Goal: Task Accomplishment & Management: Manage account settings

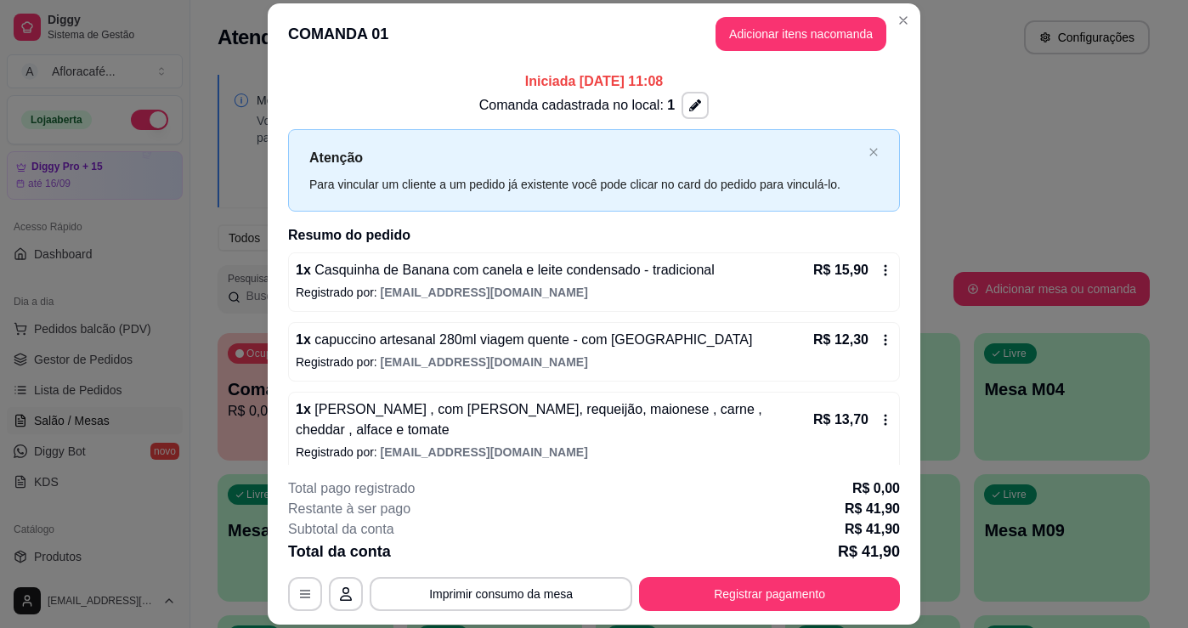
click at [893, 8] on section "**********" at bounding box center [594, 314] width 653 height 622
click at [882, 34] on header "COMANDA 01 Adicionar itens na comanda" at bounding box center [594, 33] width 653 height 61
click at [886, 31] on header "COMANDA 01 Adicionar itens na comanda" at bounding box center [594, 33] width 653 height 61
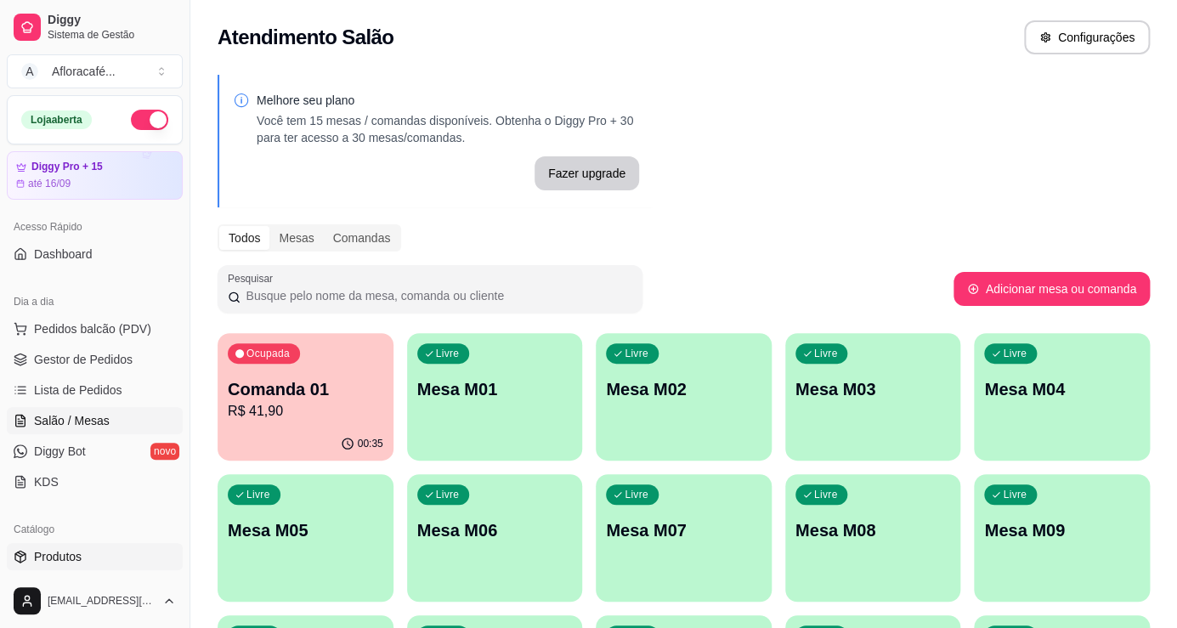
click at [58, 556] on span "Produtos" at bounding box center [58, 556] width 48 height 17
click at [640, 411] on div "Livre Mesa M02" at bounding box center [683, 387] width 170 height 104
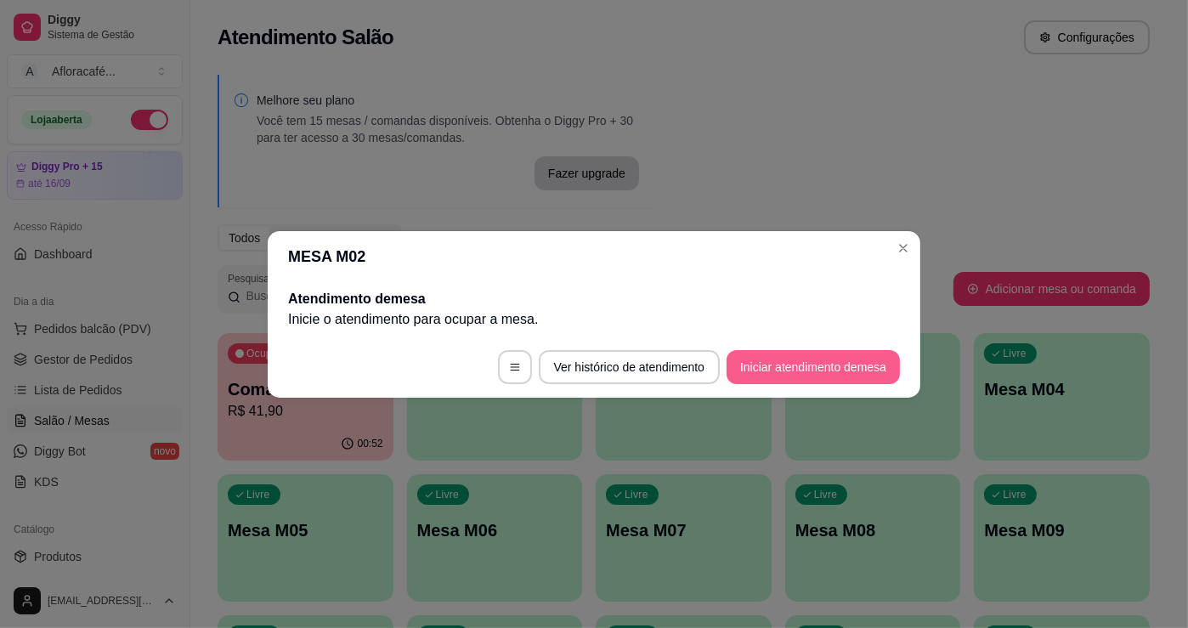
click at [798, 370] on button "Iniciar atendimento de mesa" at bounding box center [813, 367] width 173 height 34
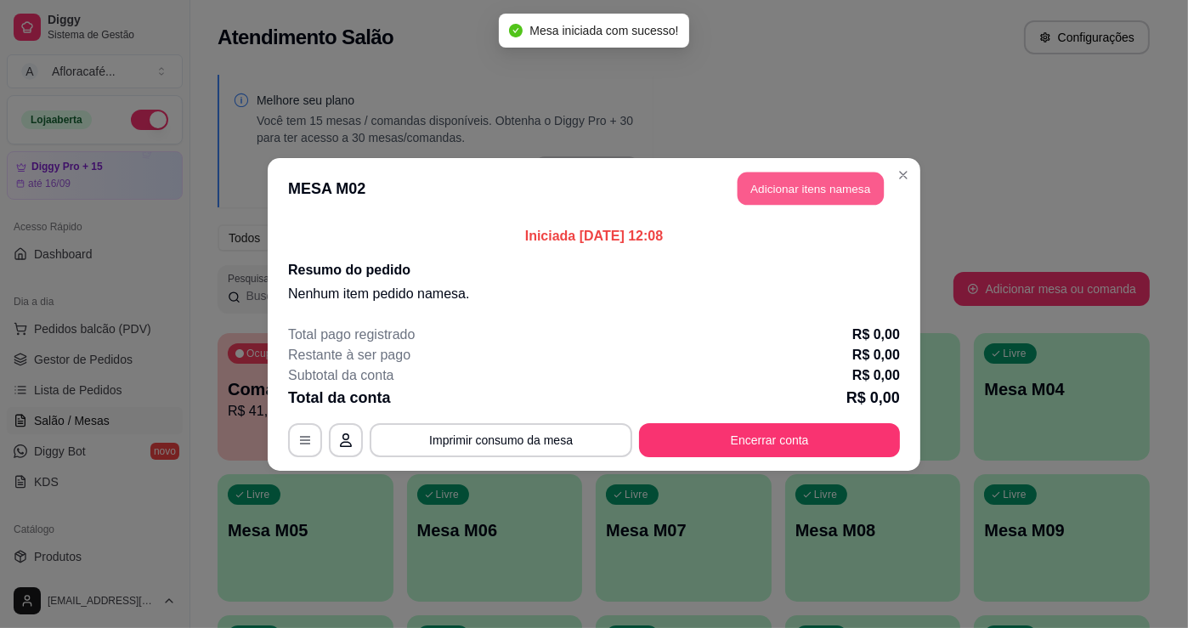
click at [772, 204] on button "Adicionar itens na mesa" at bounding box center [811, 188] width 146 height 33
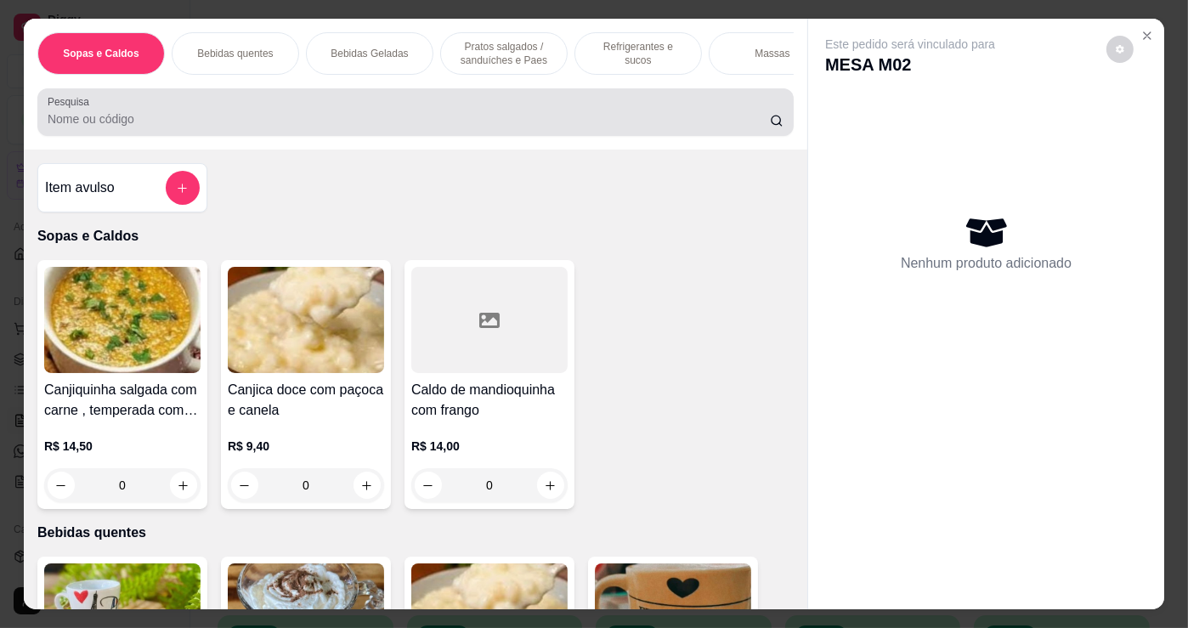
click at [146, 109] on div at bounding box center [416, 112] width 736 height 34
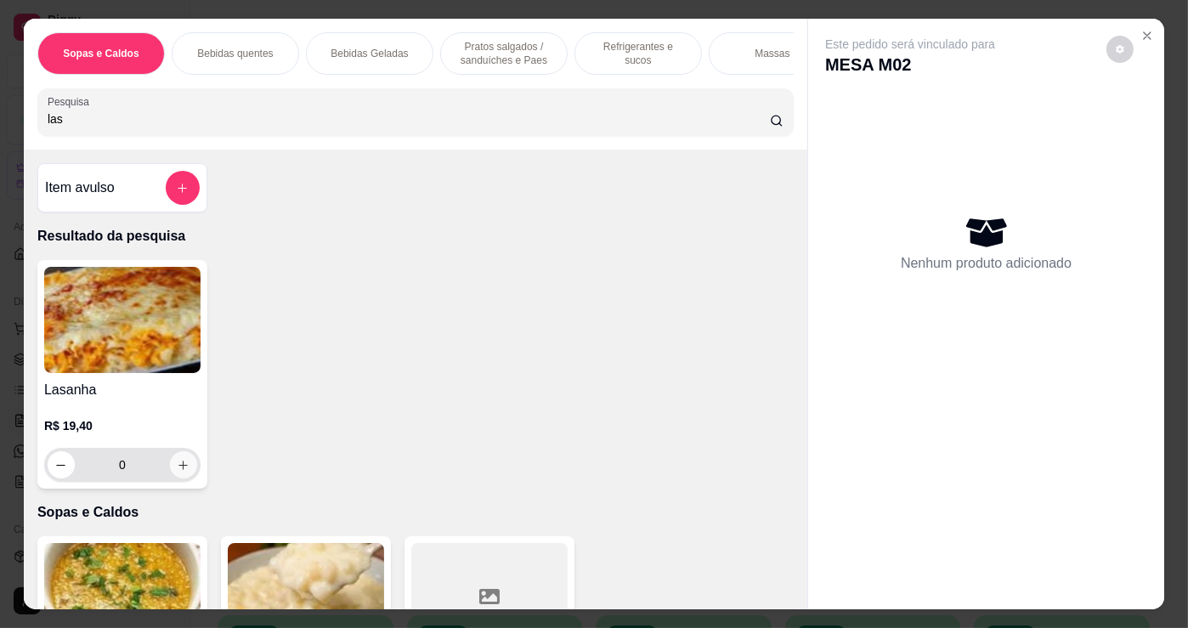
type input "las"
click at [184, 469] on button "increase-product-quantity" at bounding box center [183, 465] width 26 height 26
type input "2"
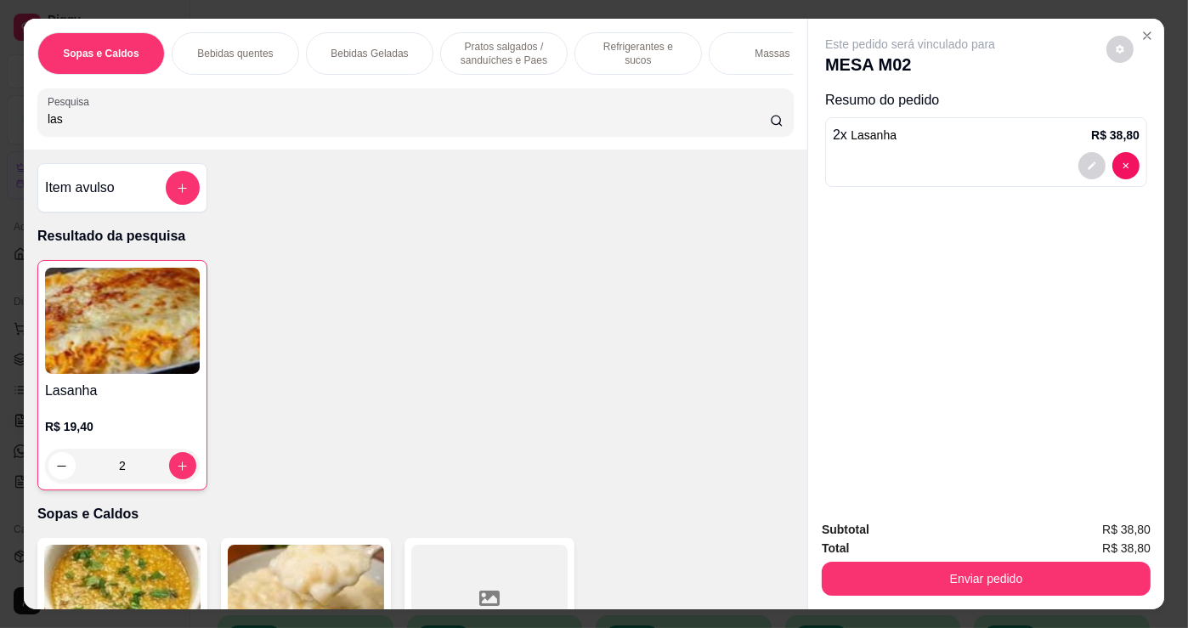
drag, startPoint x: 1074, startPoint y: 592, endPoint x: 1034, endPoint y: 577, distance: 42.0
click at [1071, 592] on div "Subtotal R$ 38,80 Total R$ 38,80 Enviar pedido" at bounding box center [986, 558] width 356 height 103
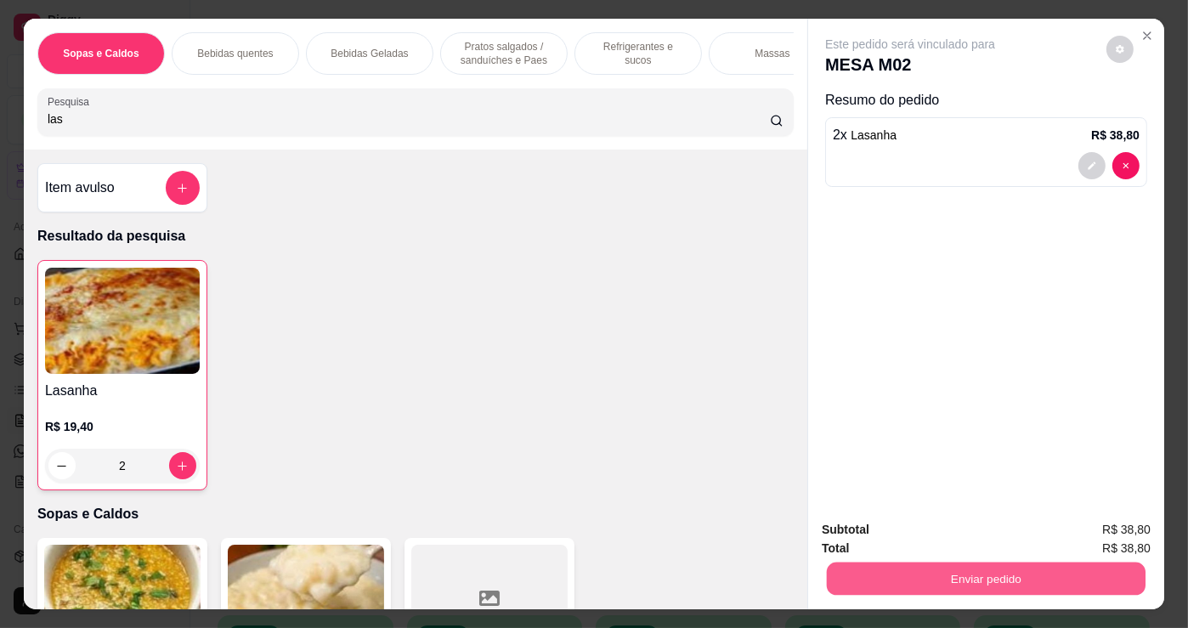
click at [966, 573] on button "Enviar pedido" at bounding box center [986, 578] width 319 height 33
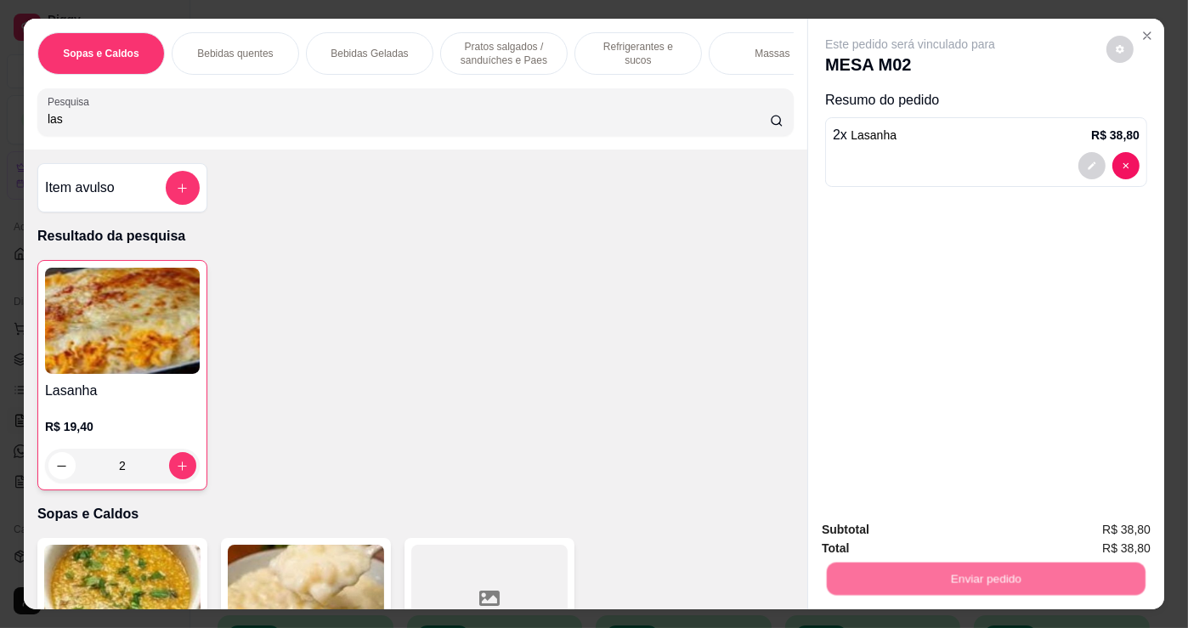
click at [949, 533] on button "Não registrar e enviar pedido" at bounding box center [930, 531] width 177 height 32
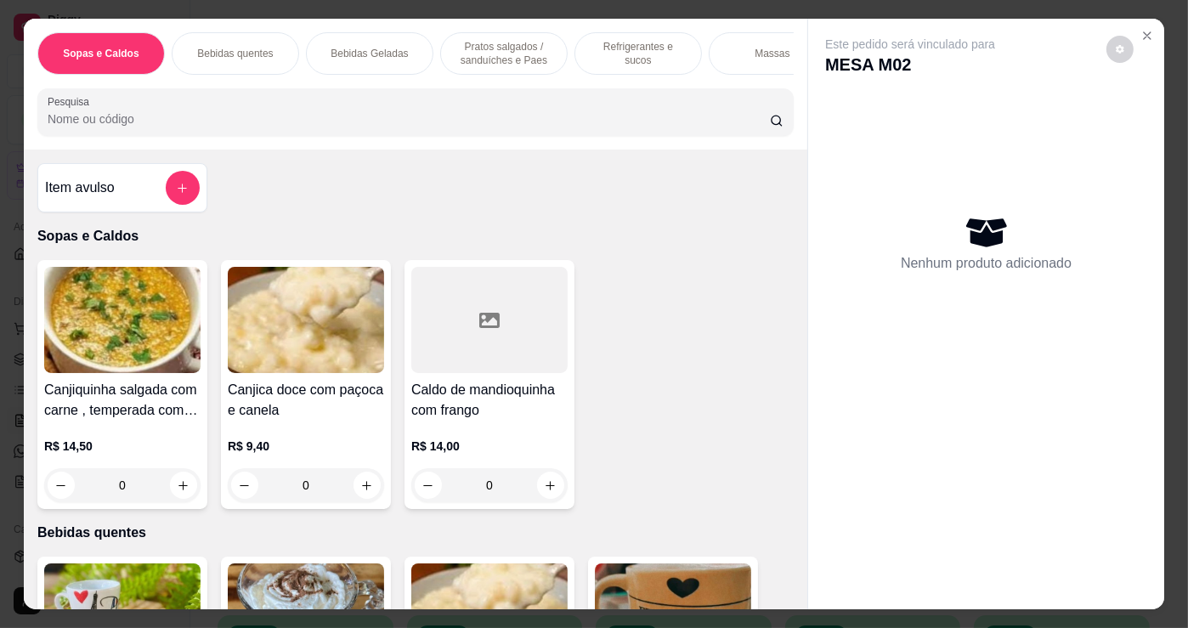
click at [551, 125] on input "Pesquisa" at bounding box center [409, 118] width 722 height 17
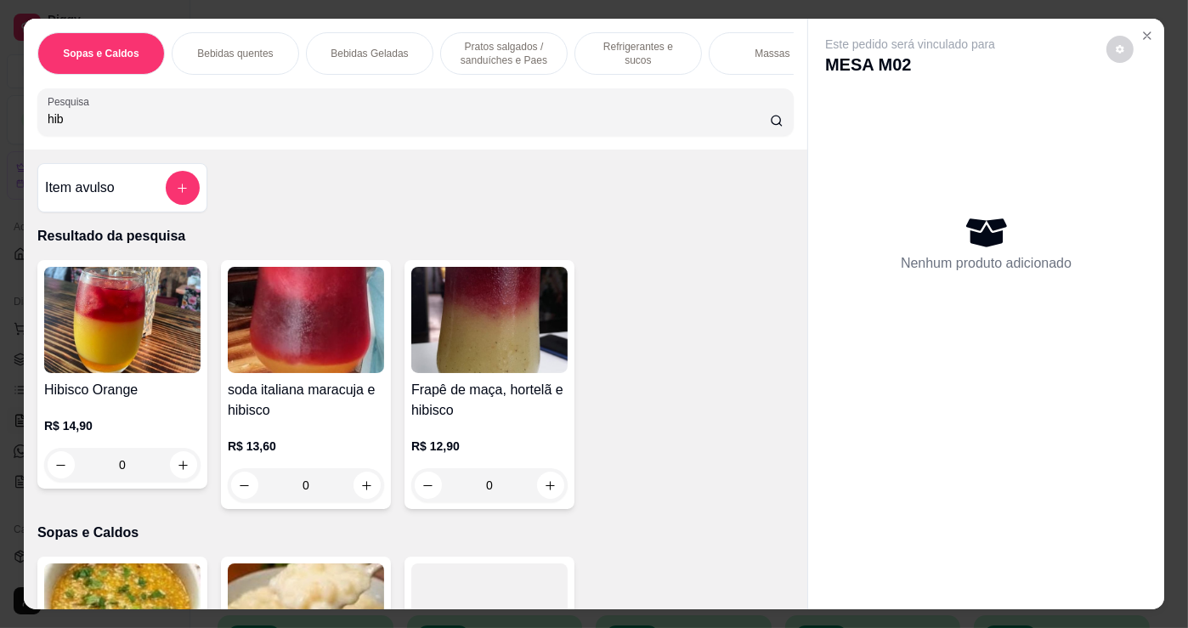
type input "hib"
click at [1156, 33] on div "Este pedido será vinculado para MESA M02 Nenhum produto adicionado" at bounding box center [986, 301] width 356 height 564
click at [1141, 31] on icon "Close" at bounding box center [1148, 36] width 14 height 14
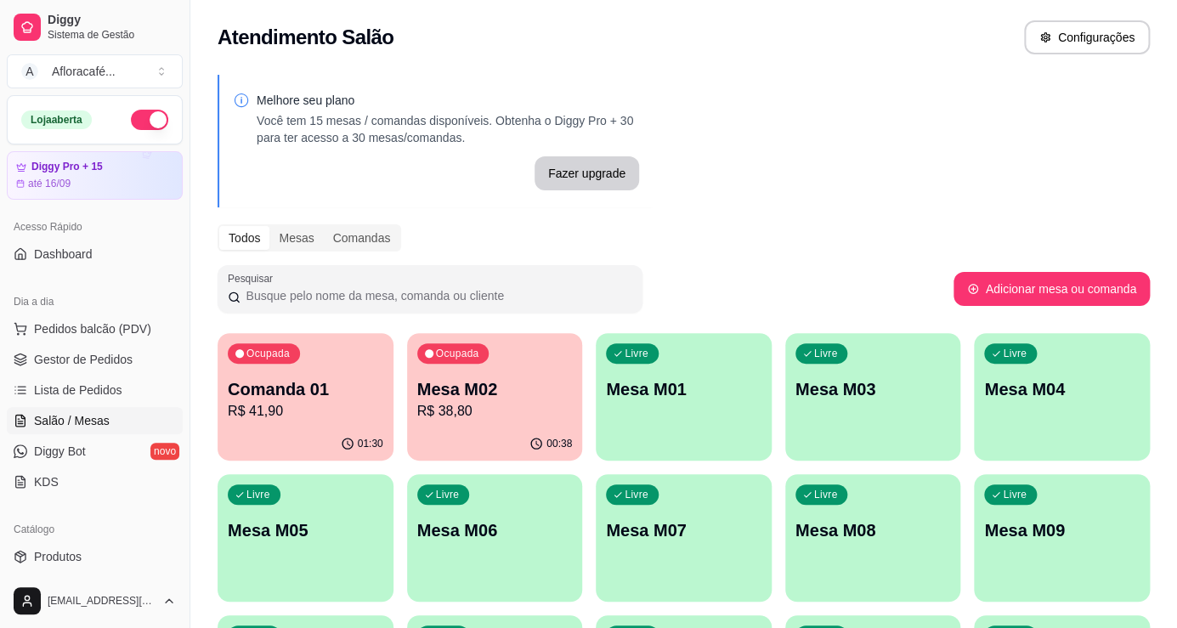
click at [663, 344] on div "Livre Mesa M01" at bounding box center [684, 386] width 176 height 107
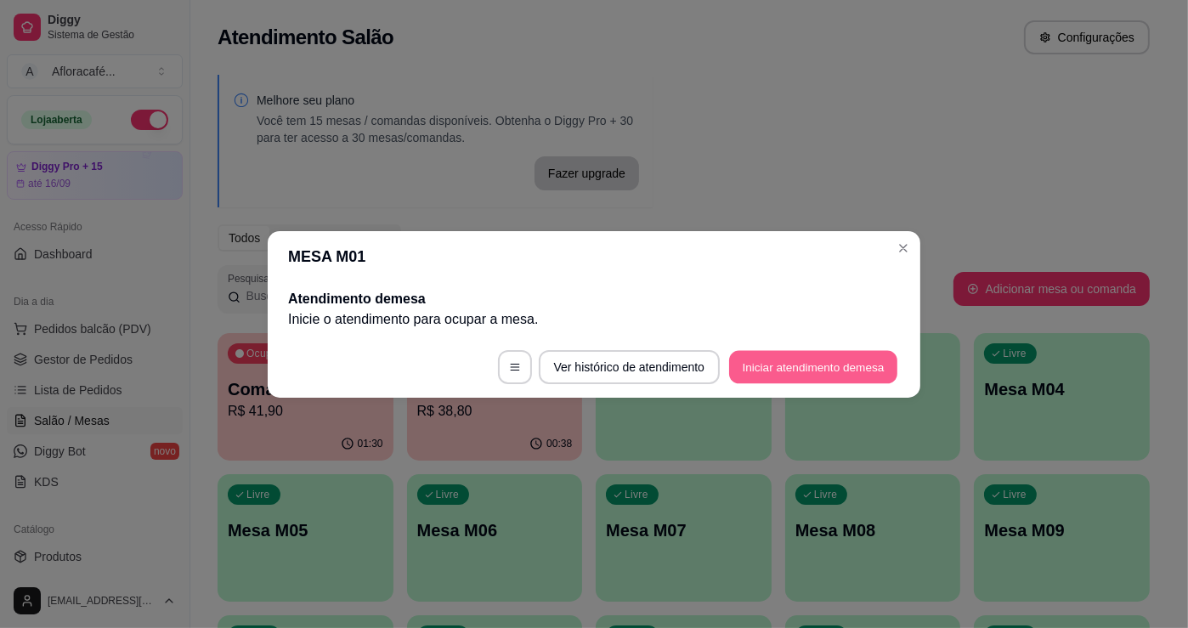
click at [781, 366] on button "Iniciar atendimento de mesa" at bounding box center [813, 366] width 168 height 33
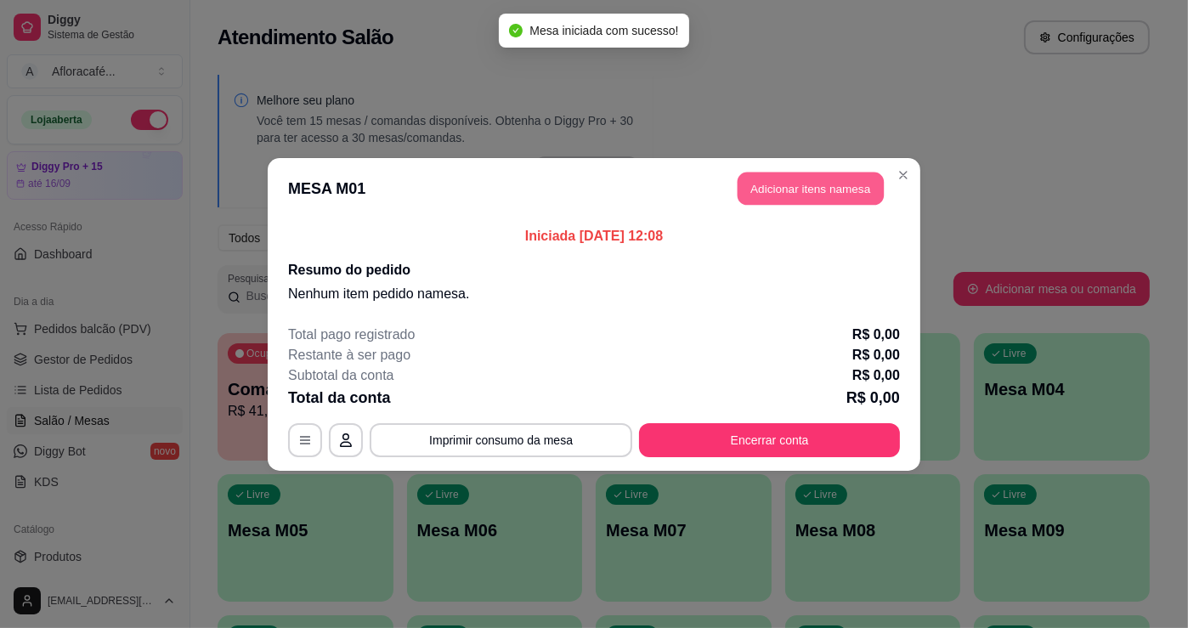
click at [829, 179] on button "Adicionar itens na mesa" at bounding box center [811, 188] width 146 height 33
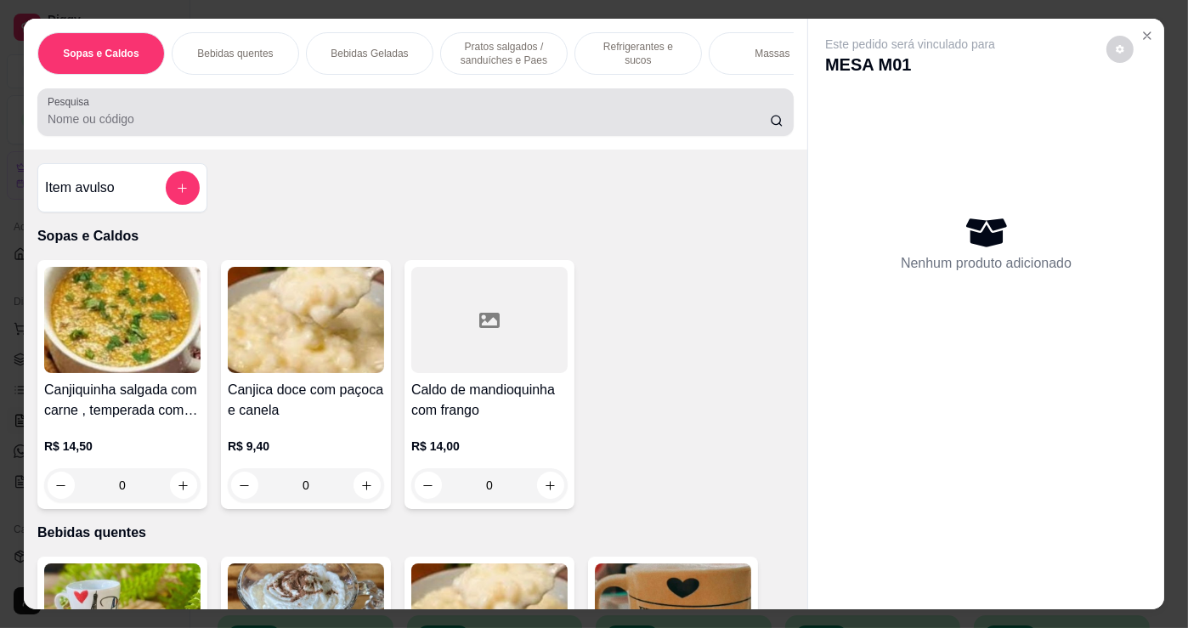
click at [209, 105] on div at bounding box center [416, 112] width 736 height 34
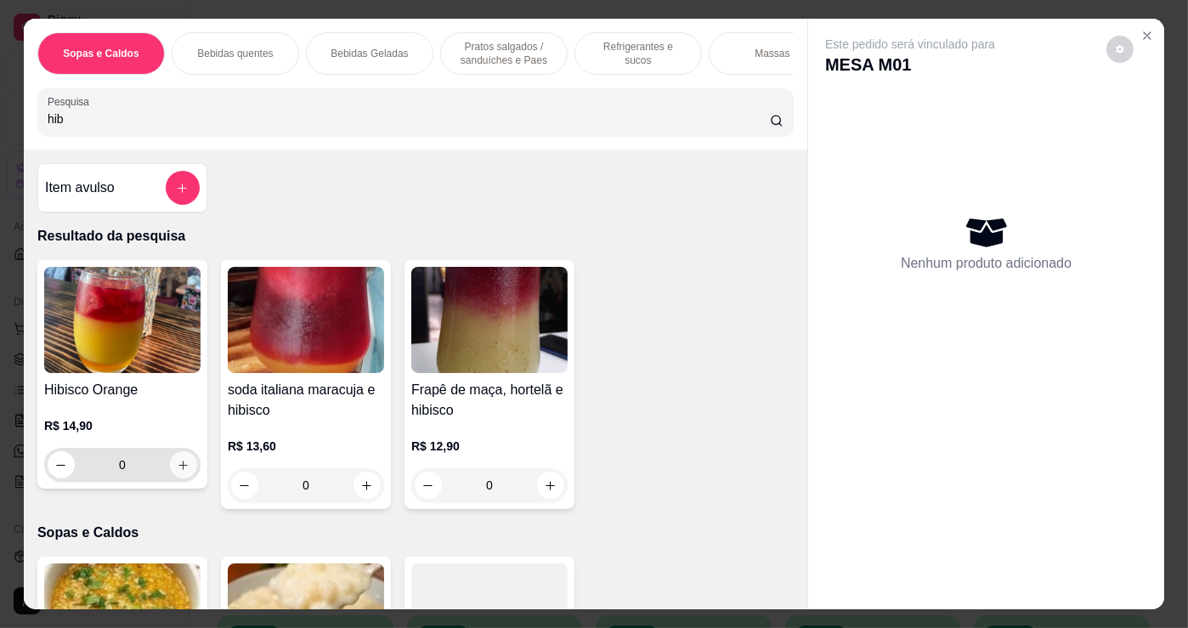
type input "hib"
click at [178, 467] on icon "increase-product-quantity" at bounding box center [183, 465] width 13 height 13
type input "1"
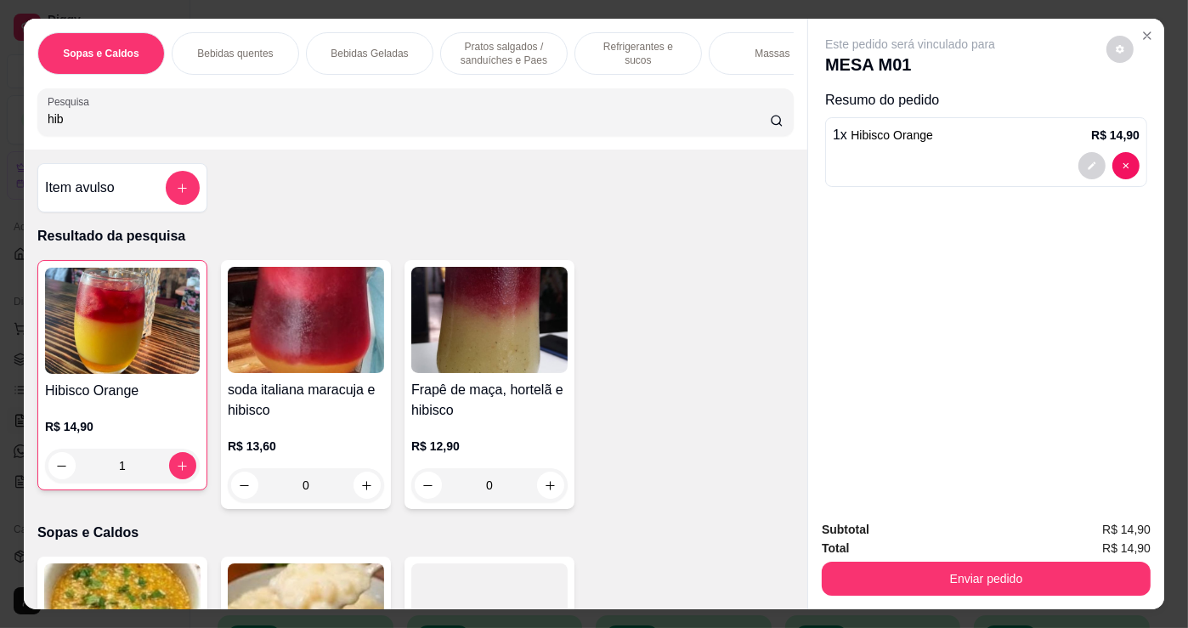
click at [371, 122] on input "hib" at bounding box center [409, 118] width 722 height 17
type input "h"
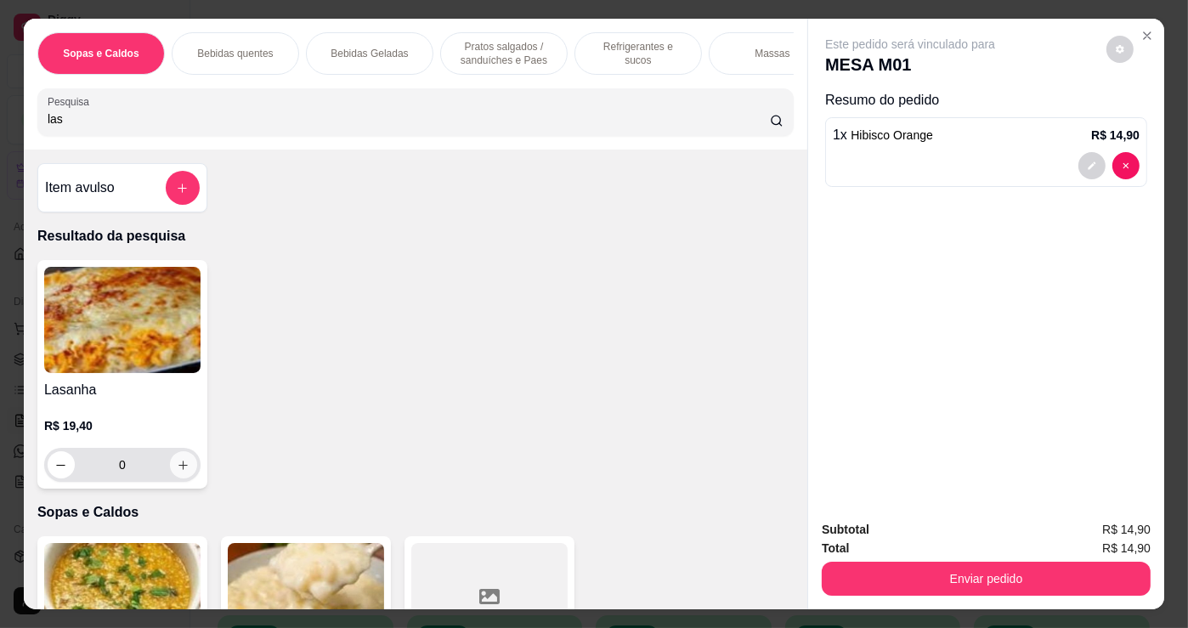
type input "las"
click at [178, 467] on icon "increase-product-quantity" at bounding box center [184, 465] width 13 height 13
type input "1"
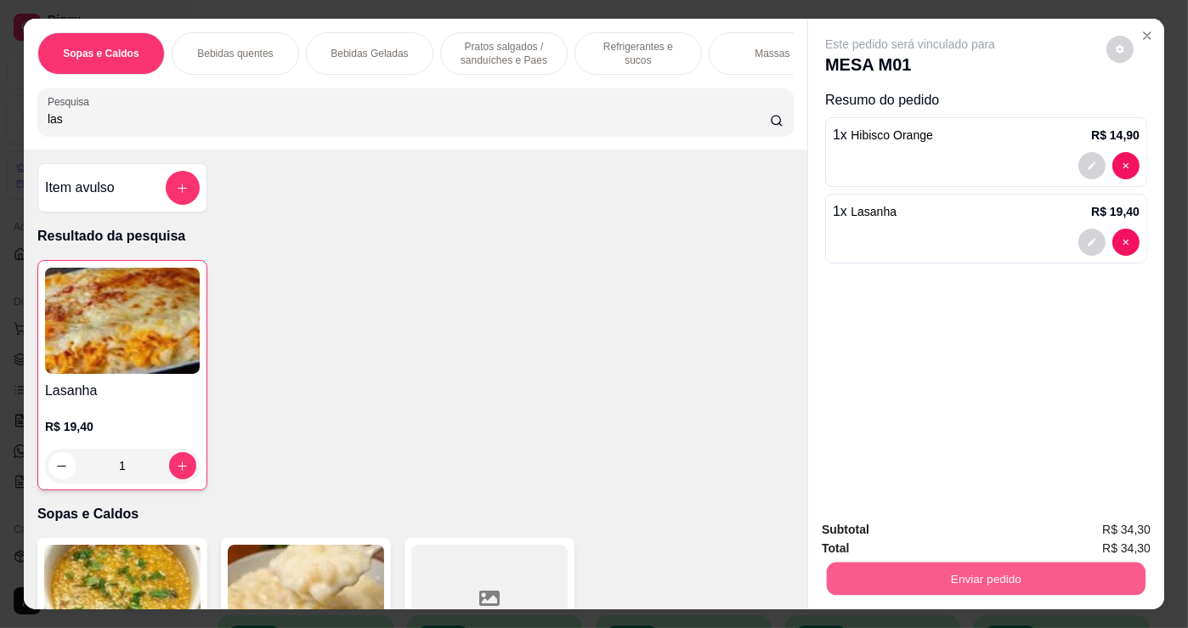
click at [963, 575] on button "Enviar pedido" at bounding box center [986, 578] width 319 height 33
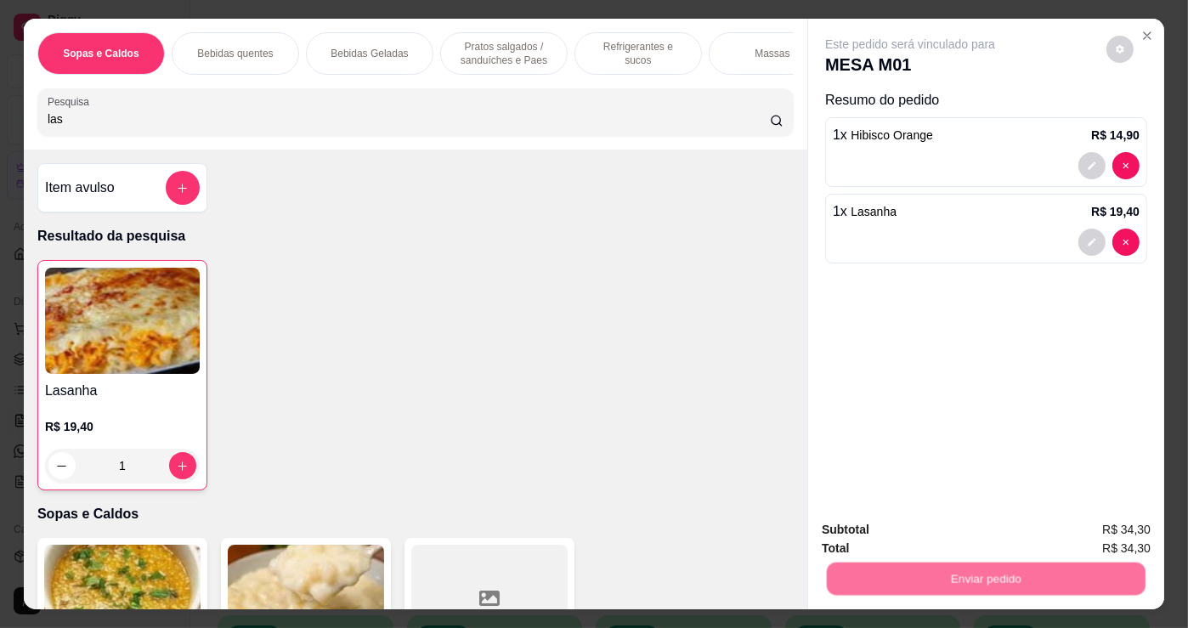
click at [957, 525] on button "Não registrar e enviar pedido" at bounding box center [931, 530] width 172 height 31
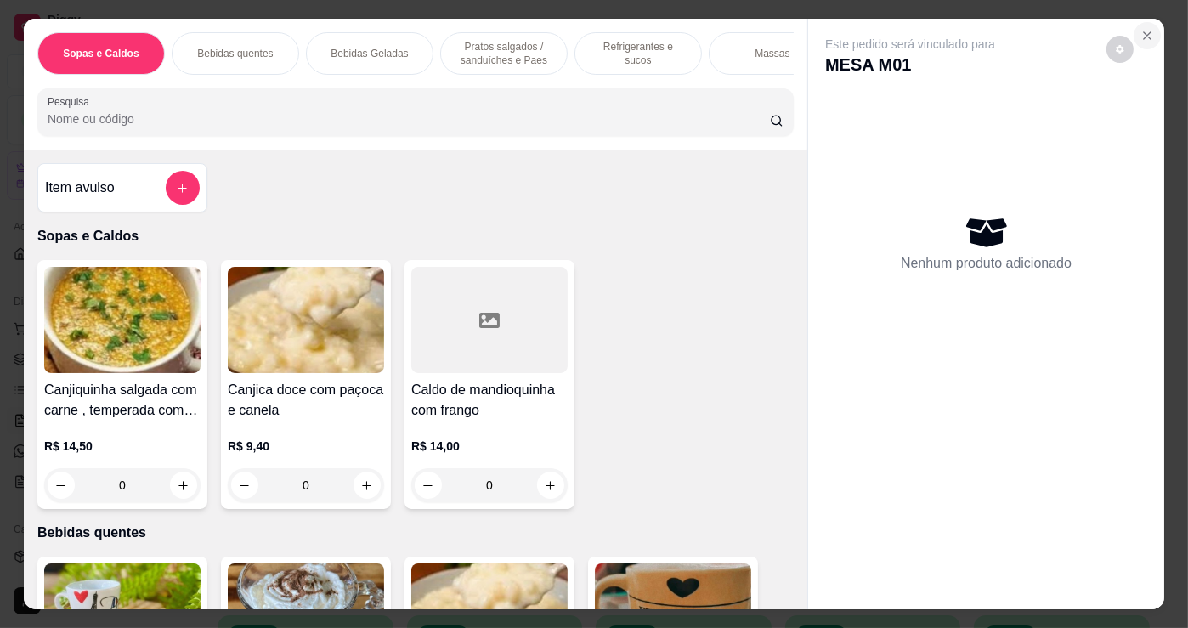
click at [1145, 35] on icon "Close" at bounding box center [1148, 36] width 14 height 14
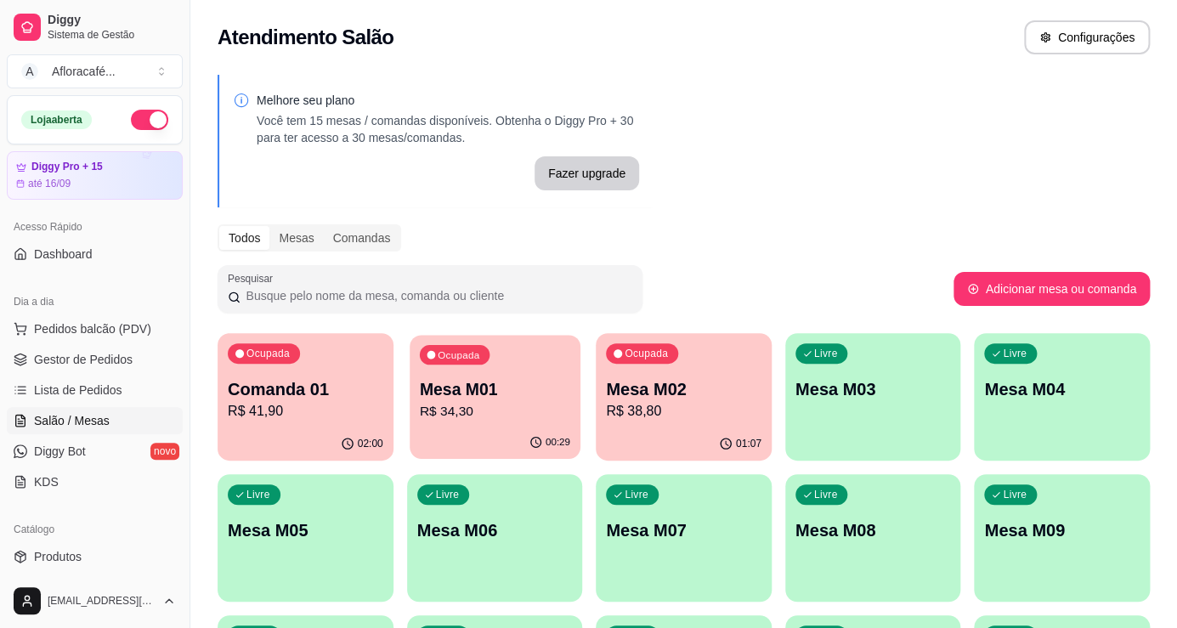
click at [510, 398] on p "Mesa M01" at bounding box center [494, 389] width 150 height 23
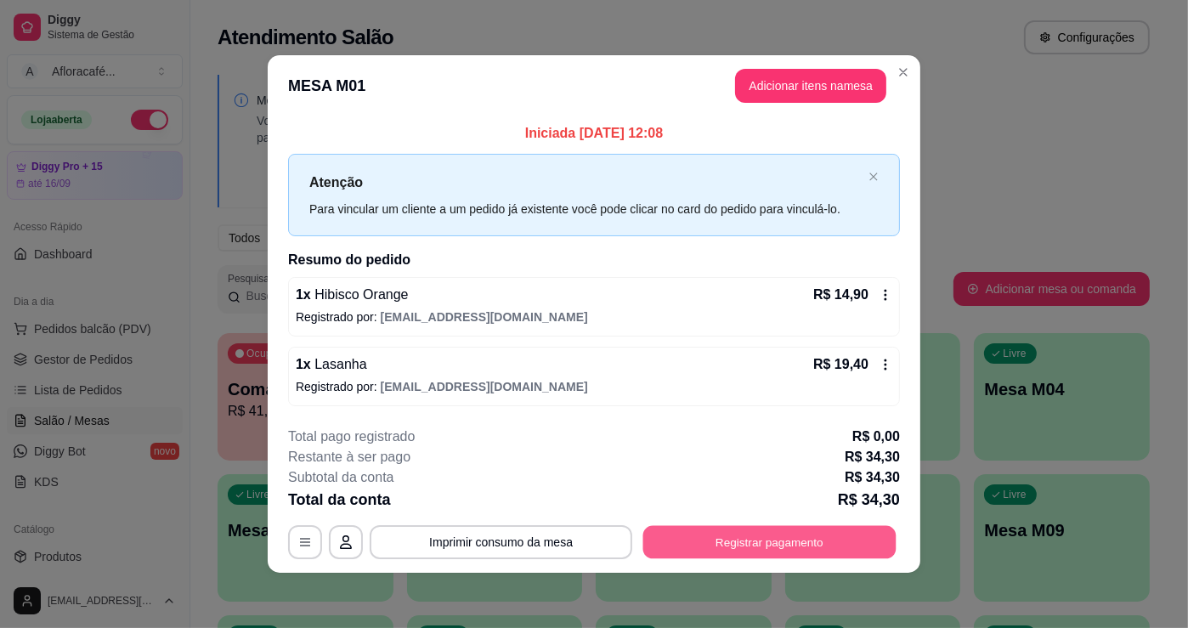
click at [769, 549] on button "Registrar pagamento" at bounding box center [769, 542] width 253 height 33
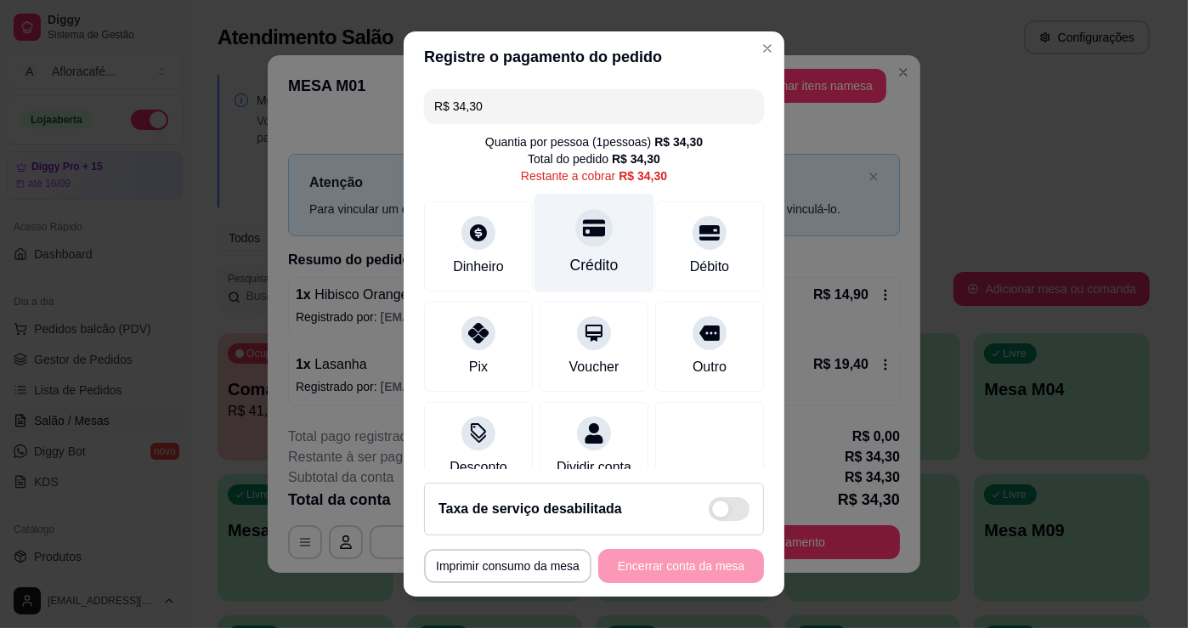
click at [583, 238] on icon at bounding box center [594, 228] width 22 height 22
type input "R$ 0,00"
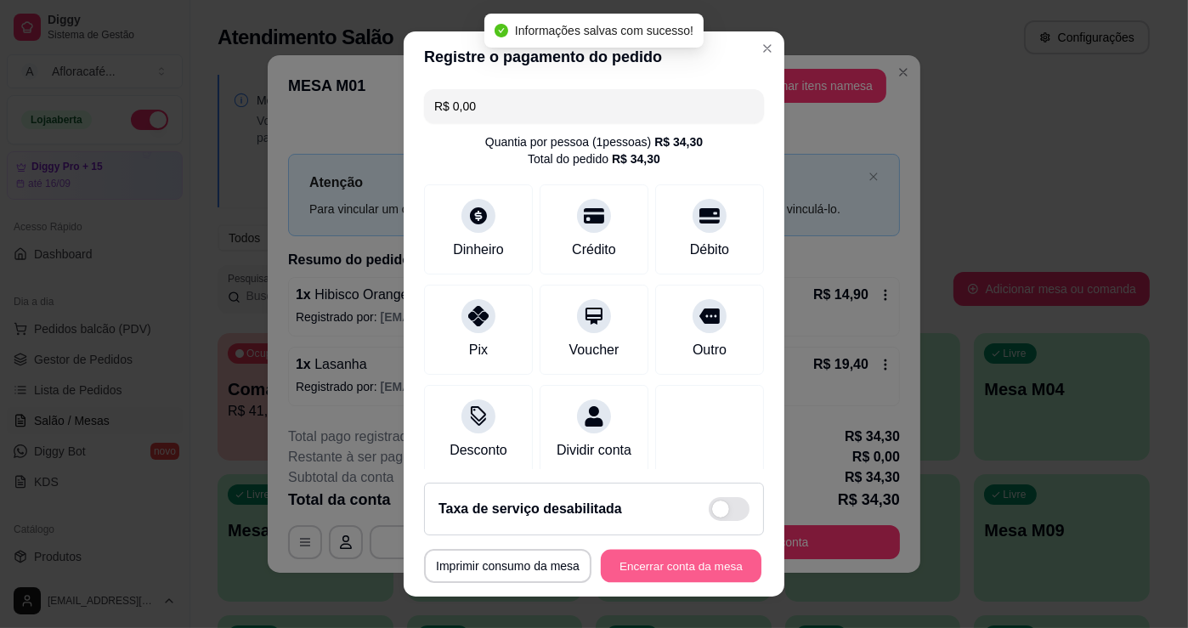
click at [663, 554] on button "Encerrar conta da mesa" at bounding box center [681, 566] width 161 height 33
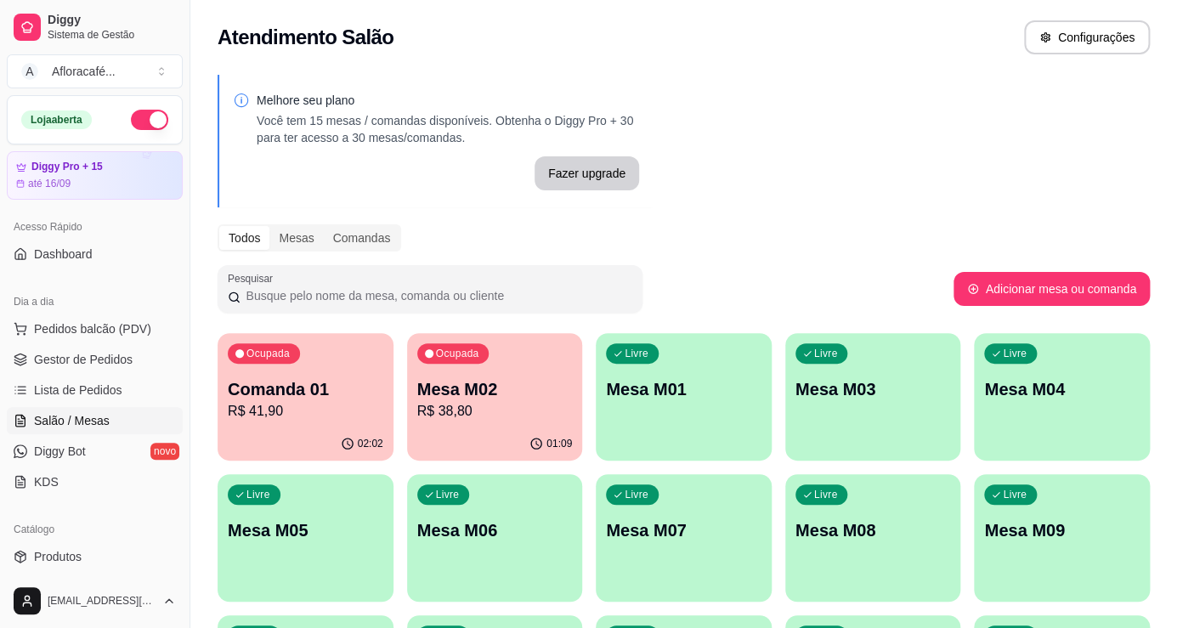
click at [536, 381] on p "Mesa M02" at bounding box center [495, 389] width 156 height 24
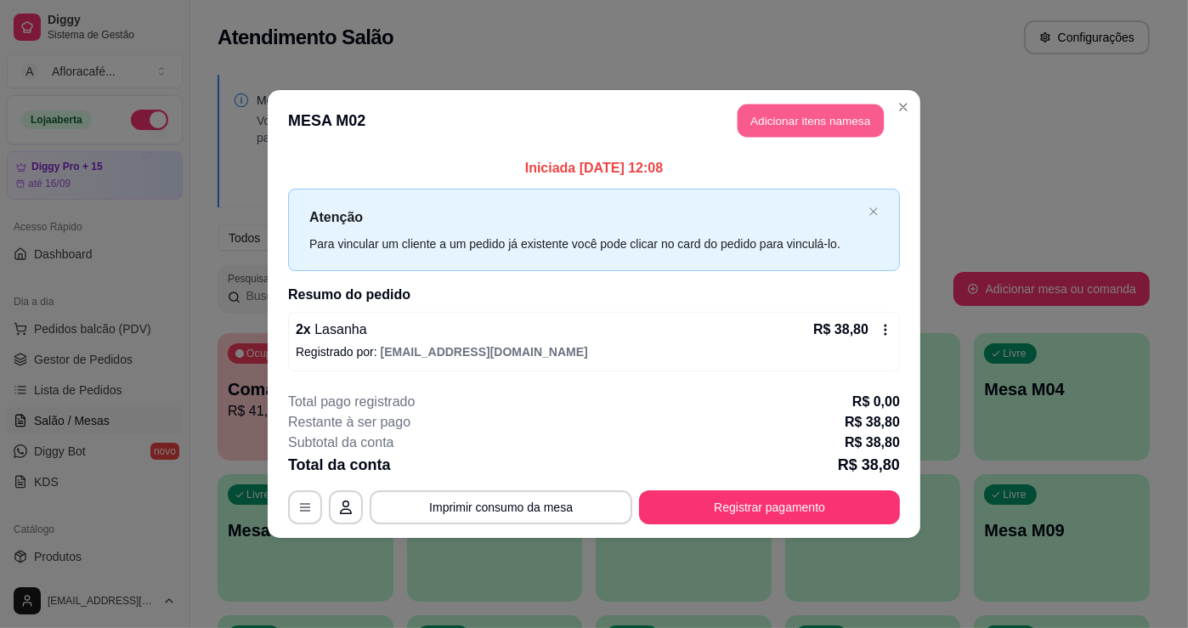
click at [780, 122] on button "Adicionar itens na mesa" at bounding box center [811, 121] width 146 height 33
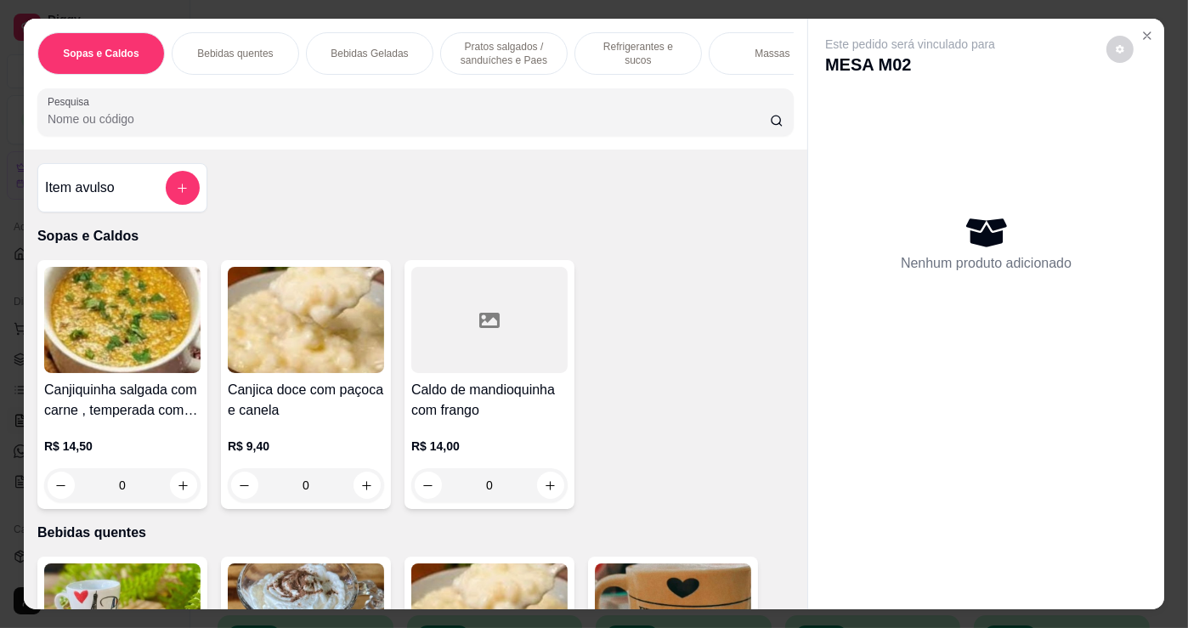
click at [590, 59] on div "Refrigerantes e sucos" at bounding box center [638, 53] width 127 height 42
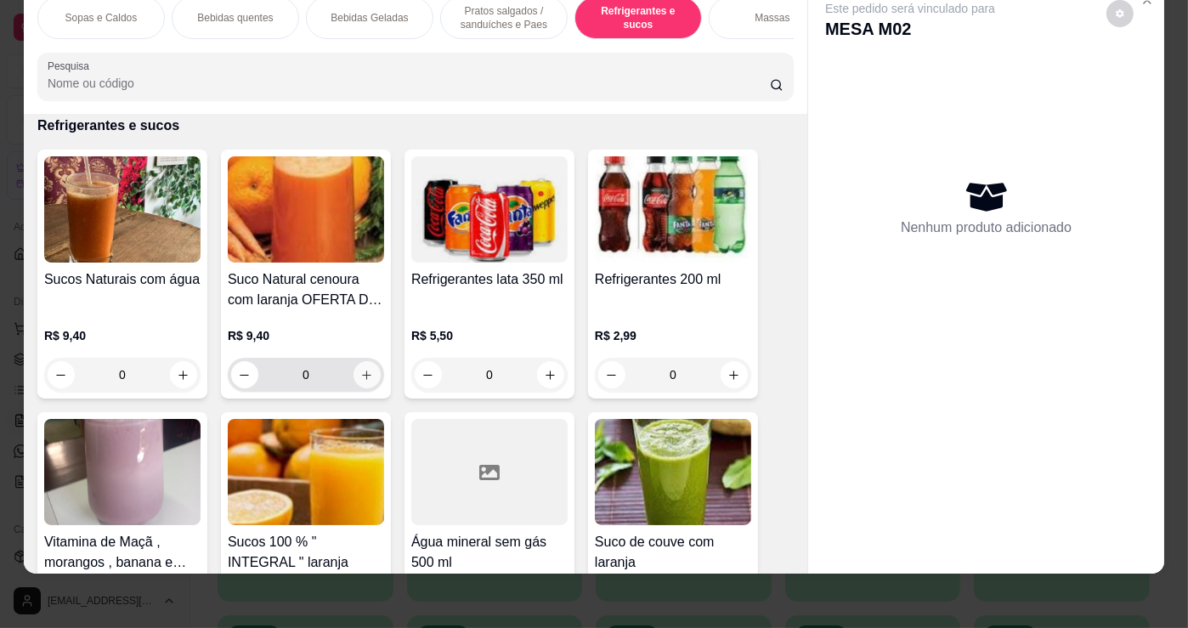
scroll to position [6891, 0]
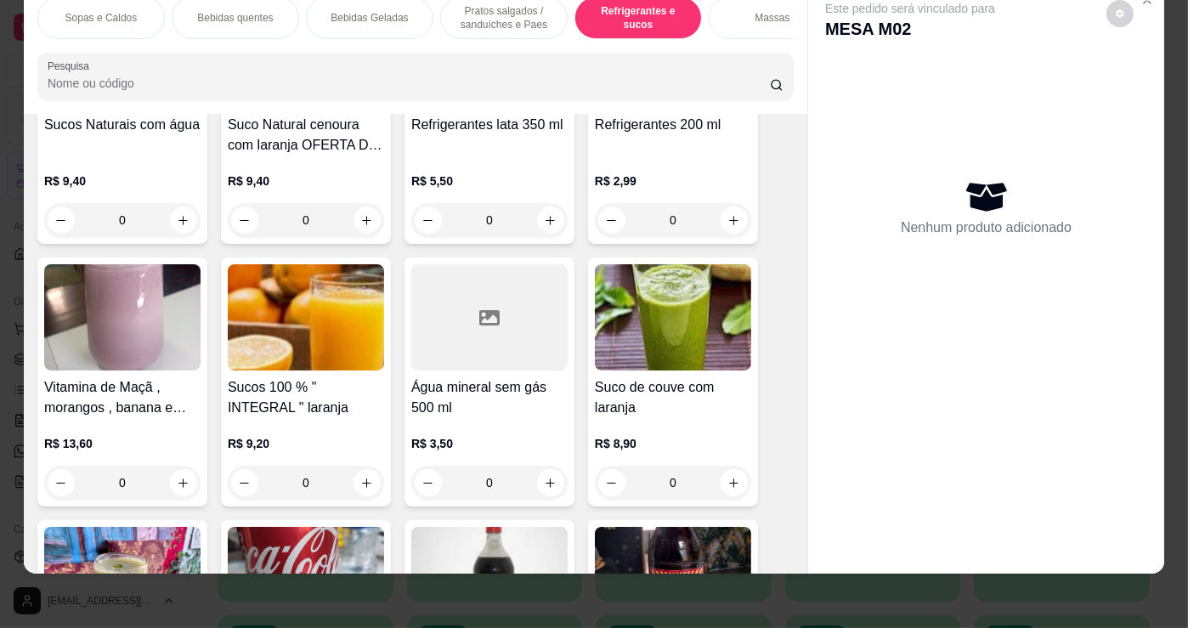
click at [544, 486] on div "0" at bounding box center [489, 483] width 156 height 34
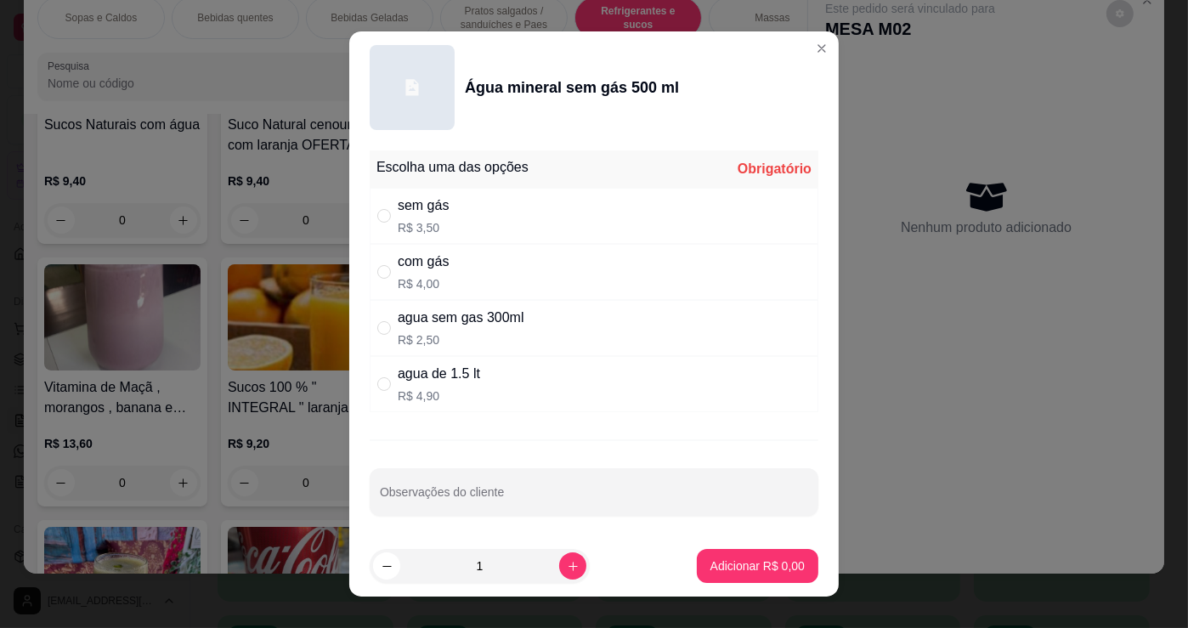
click at [624, 261] on div "com gás R$ 4,00" at bounding box center [594, 272] width 449 height 56
radio input "true"
click at [722, 574] on button "Adicionar R$ 4,00" at bounding box center [758, 566] width 122 height 34
type input "1"
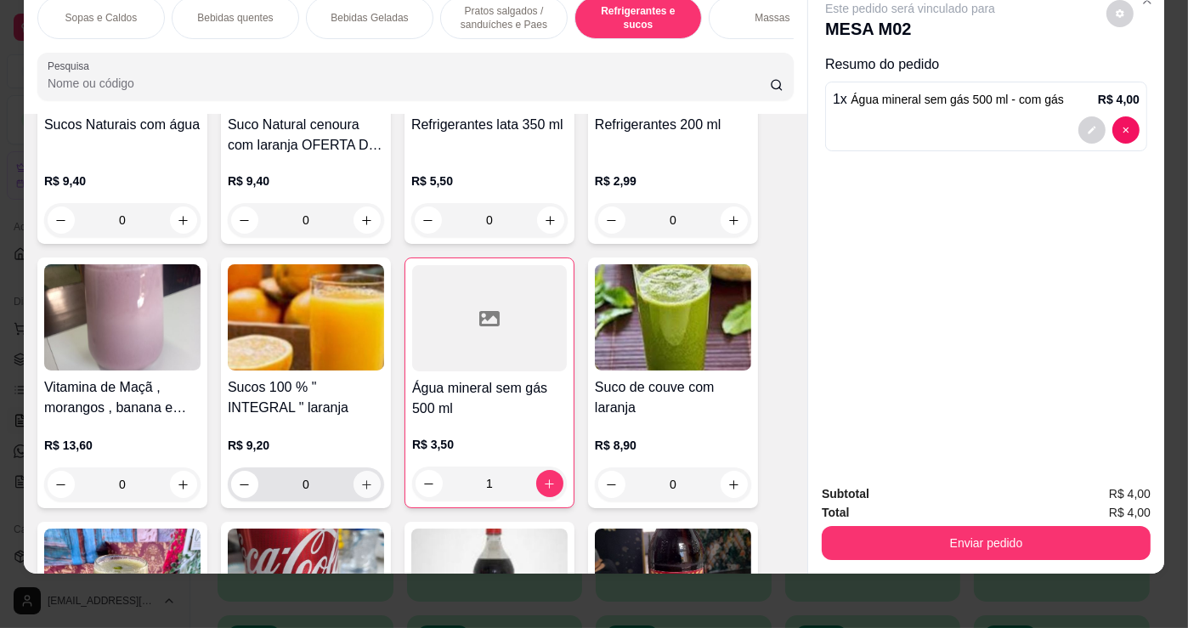
click at [357, 473] on button "increase-product-quantity" at bounding box center [367, 484] width 27 height 27
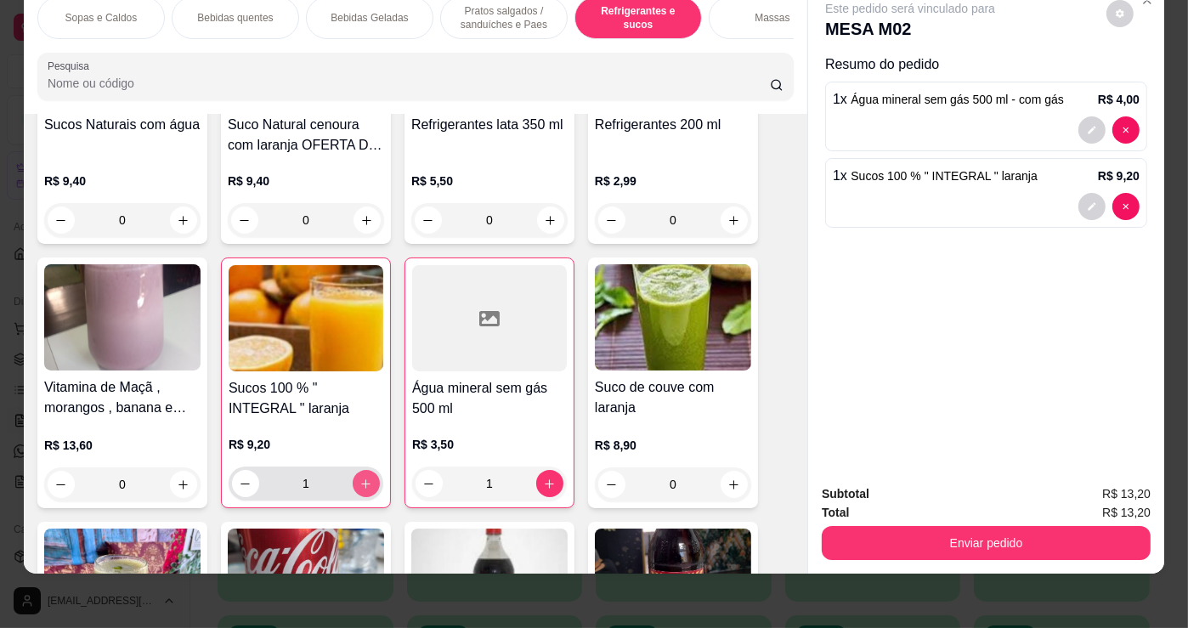
type input "1"
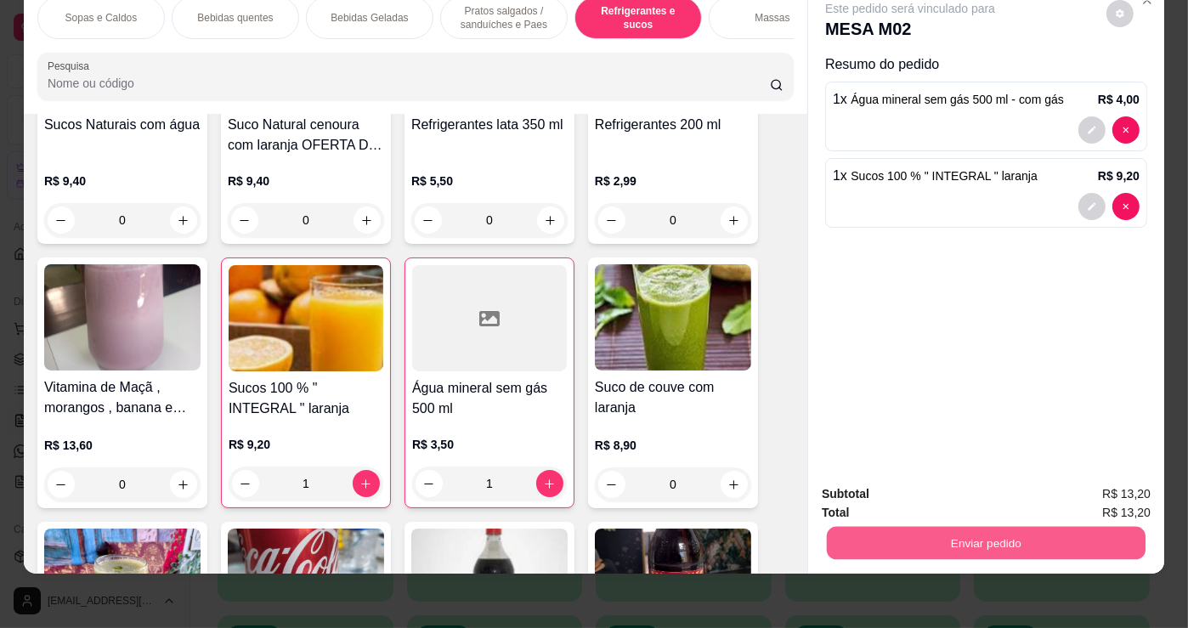
click at [949, 526] on button "Enviar pedido" at bounding box center [986, 542] width 319 height 33
click at [962, 476] on button "Não registrar e enviar pedido" at bounding box center [931, 488] width 172 height 31
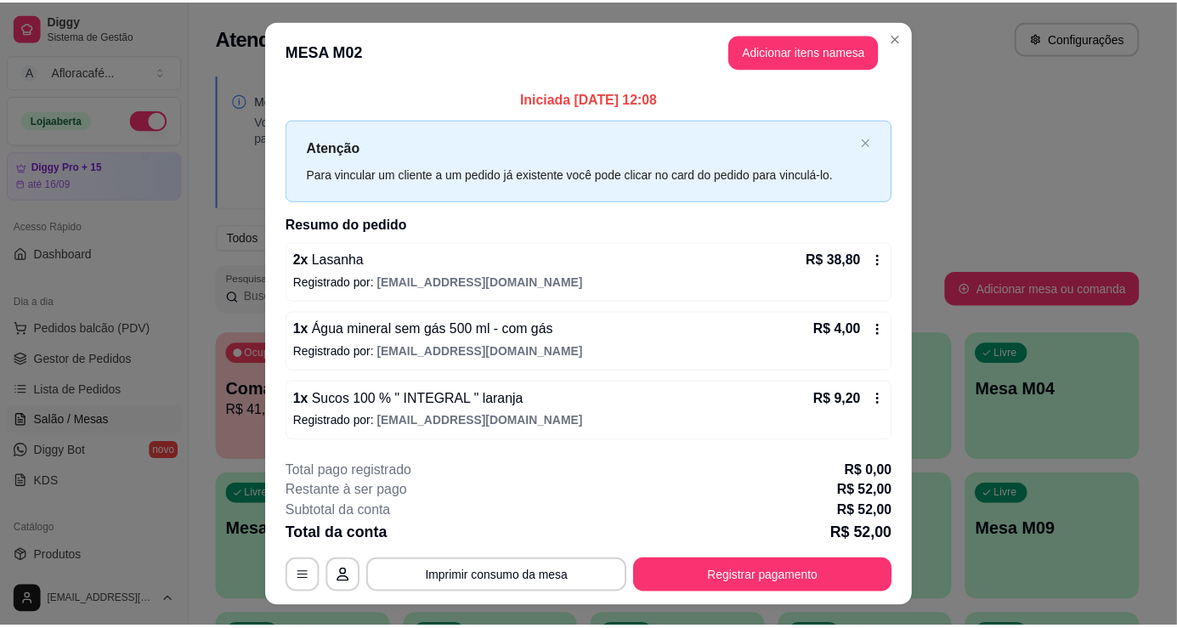
scroll to position [34, 0]
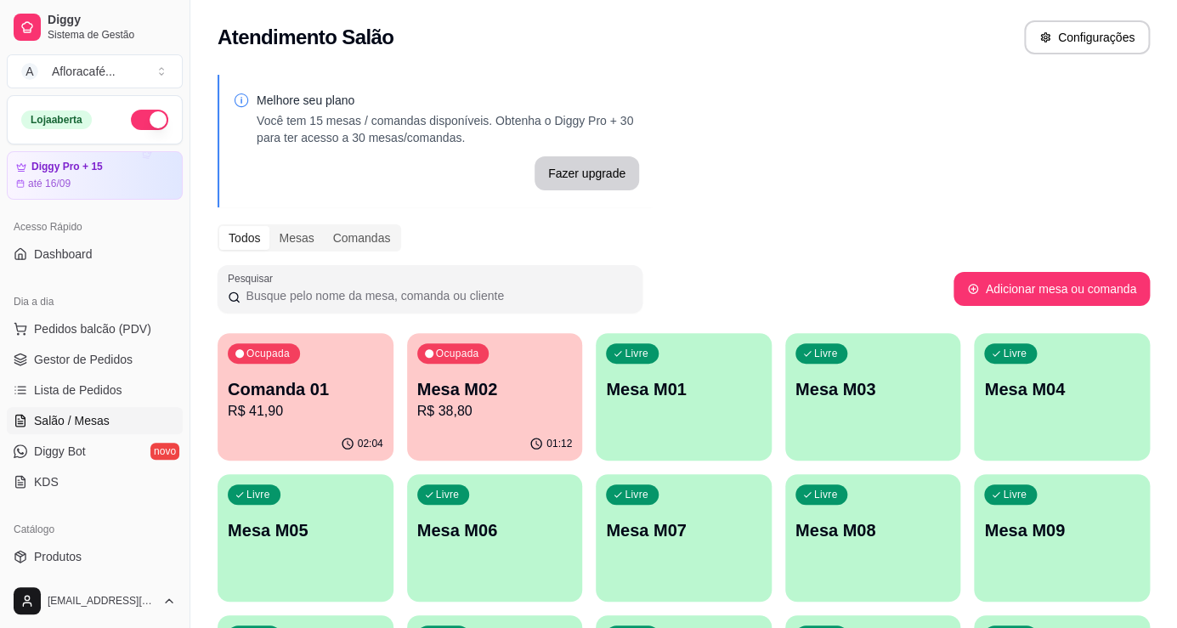
click at [774, 439] on div "Ocupada Comanda 01 R$ 41,90 02:04 Ocupada Mesa M02 R$ 38,80 01:12 Livre Mesa M0…" at bounding box center [684, 608] width 932 height 551
click at [742, 399] on p "Mesa M01" at bounding box center [684, 389] width 150 height 23
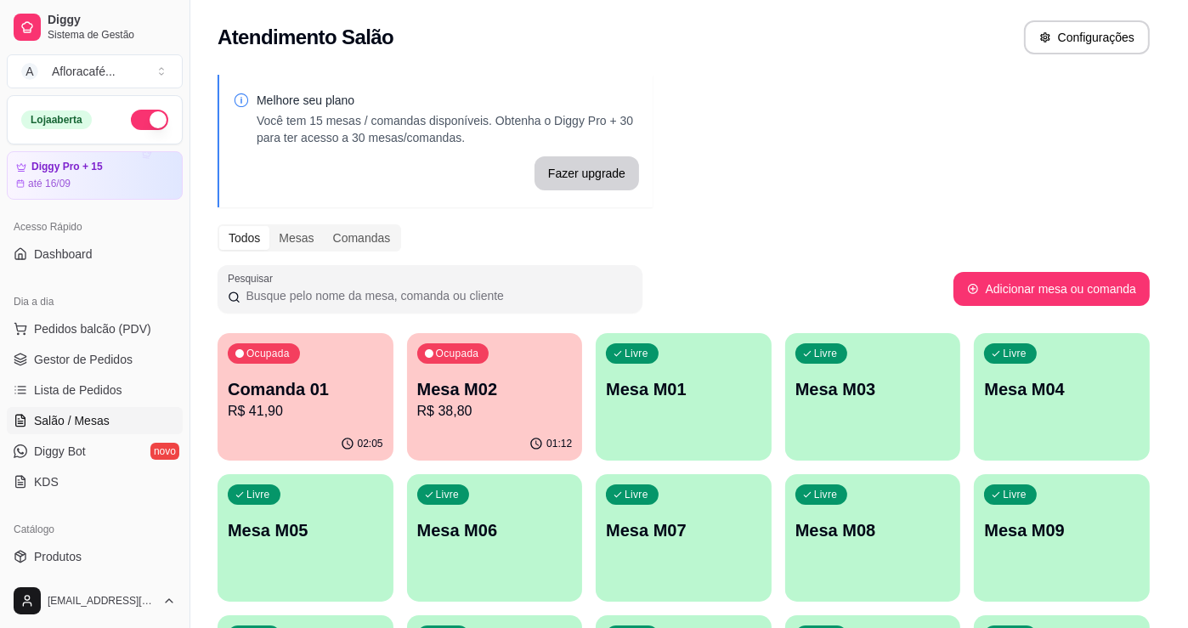
click at [799, 377] on button "Iniciar atendimento de mesa" at bounding box center [813, 367] width 173 height 34
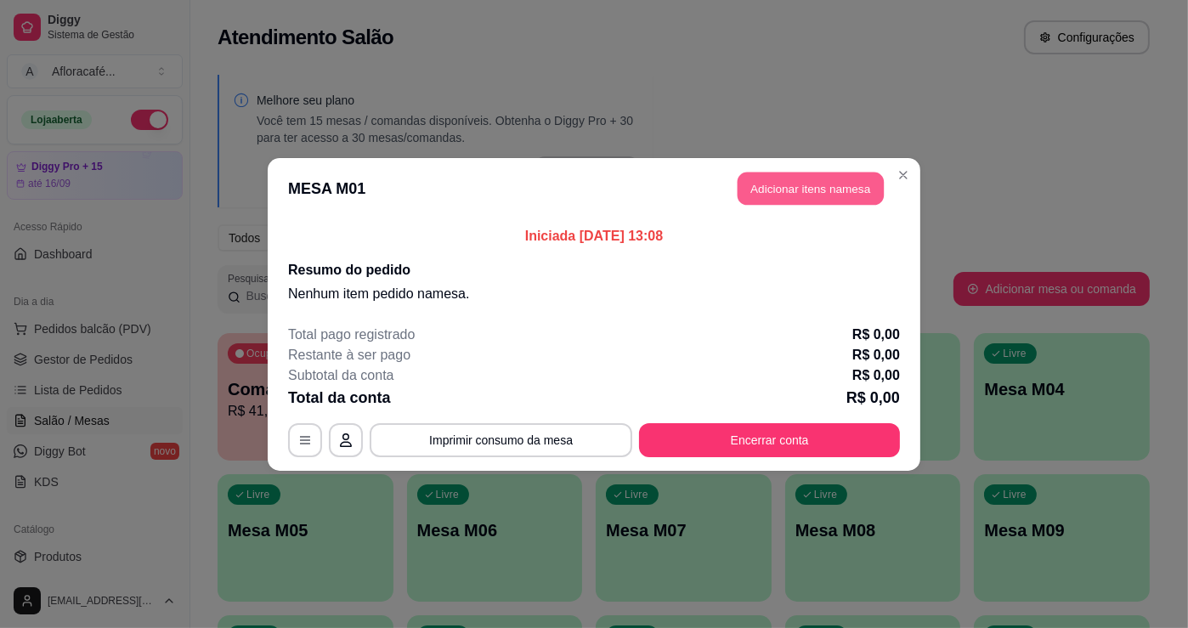
click at [774, 187] on button "Adicionar itens na mesa" at bounding box center [811, 188] width 146 height 33
click at [457, 120] on input "Pesquisa" at bounding box center [409, 118] width 722 height 17
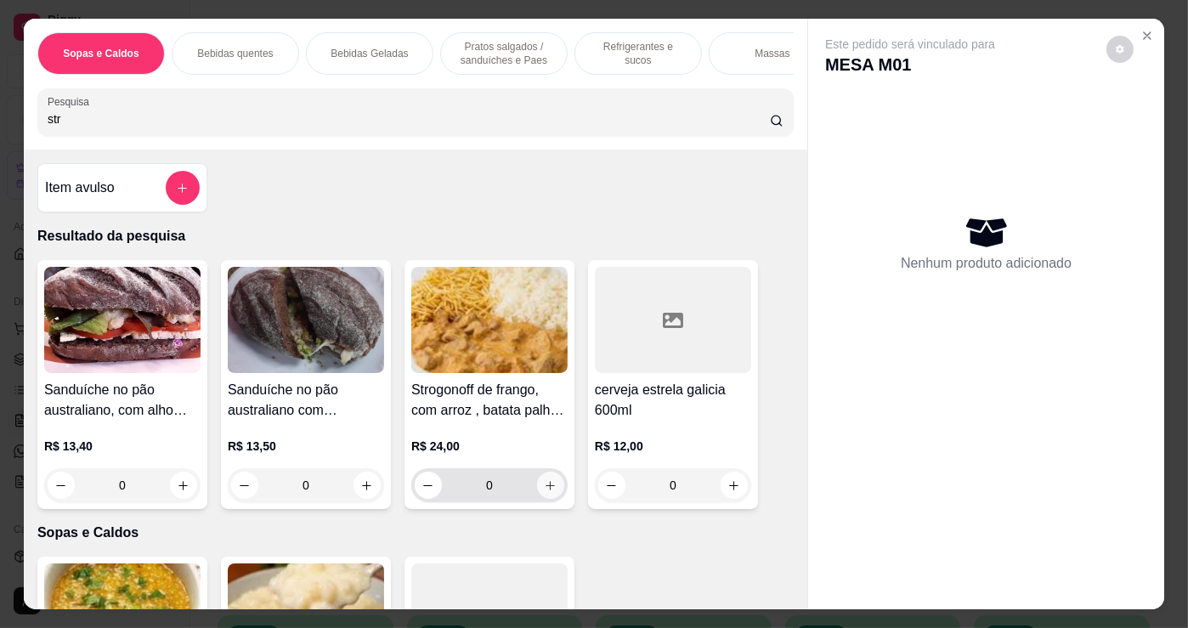
type input "str"
click at [551, 497] on button "increase-product-quantity" at bounding box center [550, 485] width 27 height 27
type input "1"
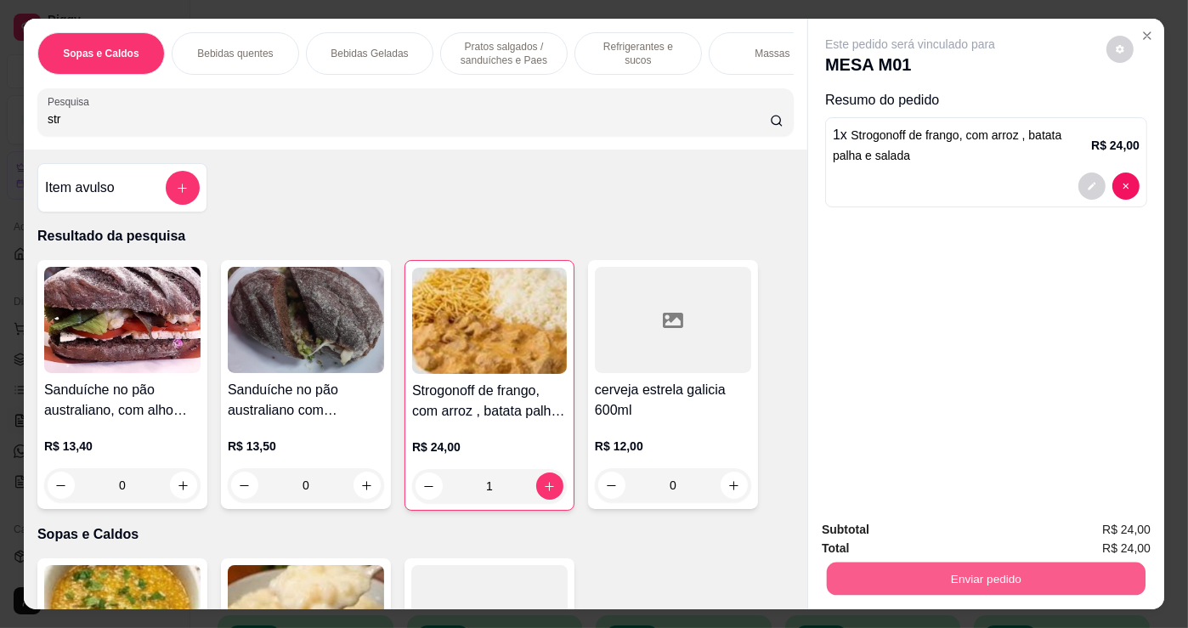
click at [1040, 574] on button "Enviar pedido" at bounding box center [986, 578] width 319 height 33
click at [1006, 533] on button "Não registrar e enviar pedido" at bounding box center [931, 530] width 172 height 31
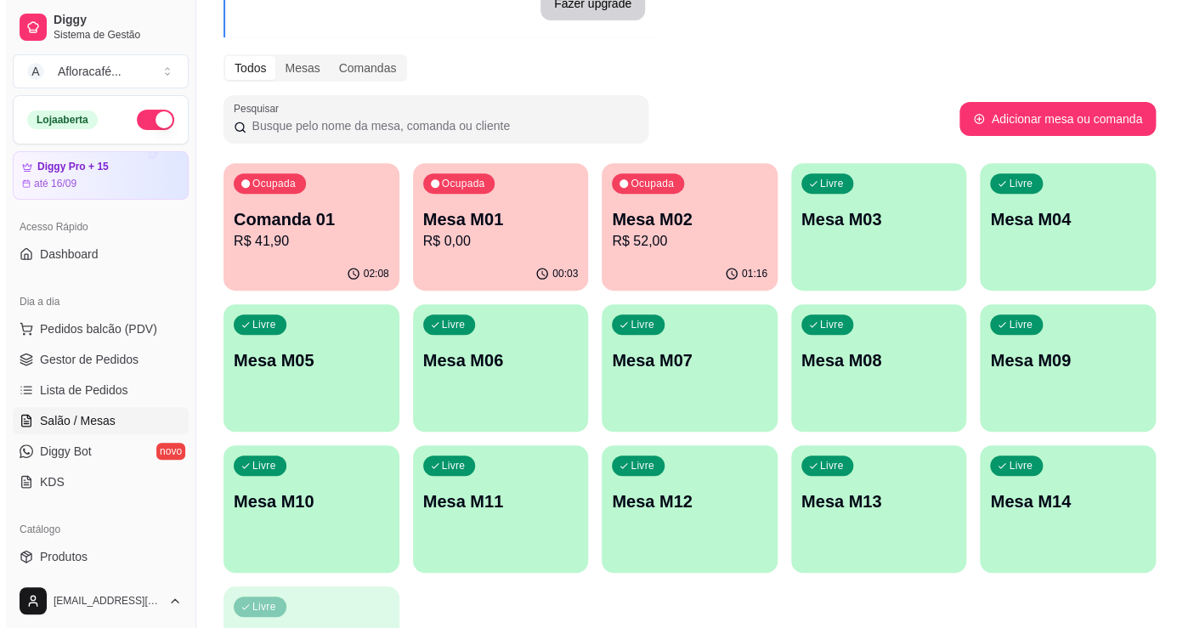
scroll to position [0, 0]
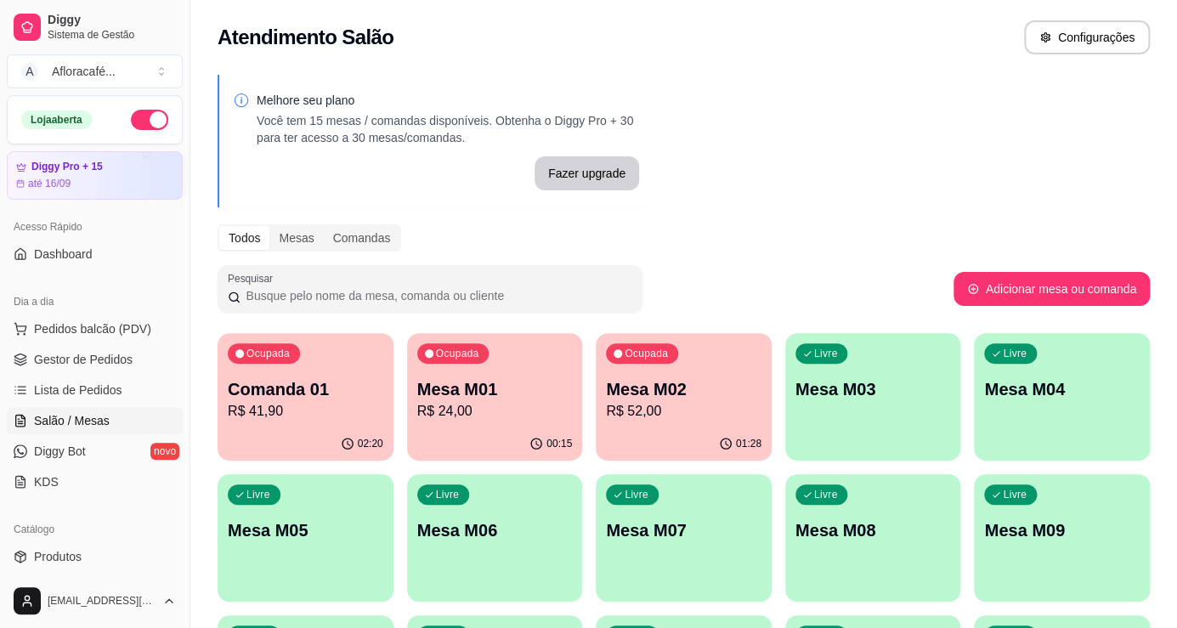
click at [329, 421] on div "Ocupada Comanda 01 R$ 41,90" at bounding box center [306, 380] width 176 height 94
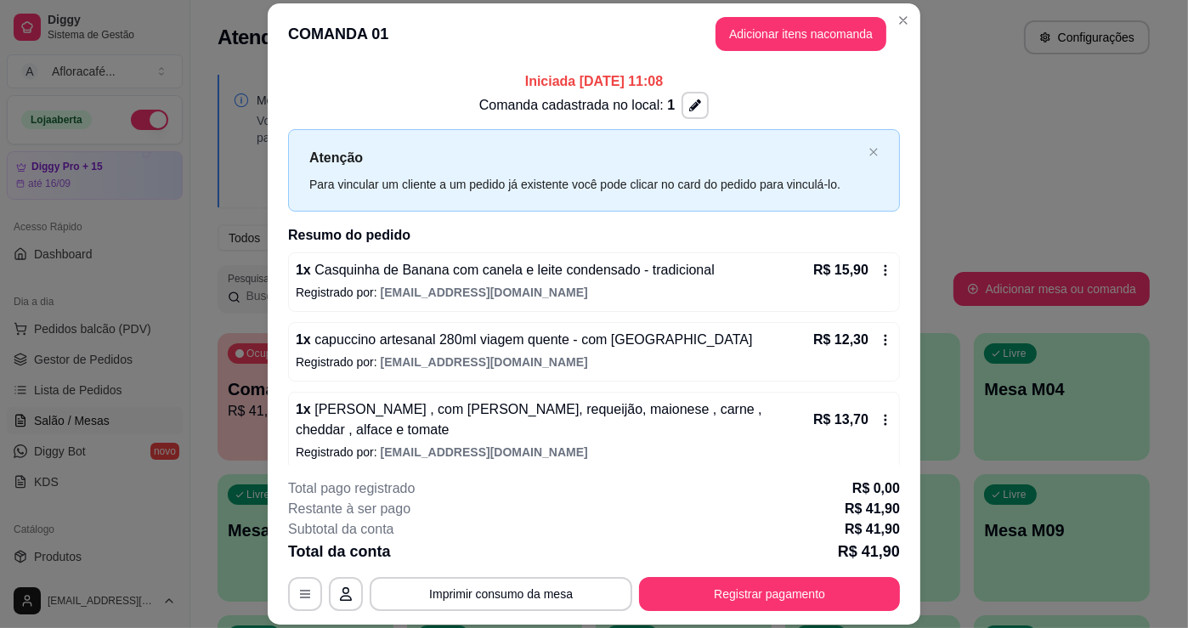
scroll to position [12, 0]
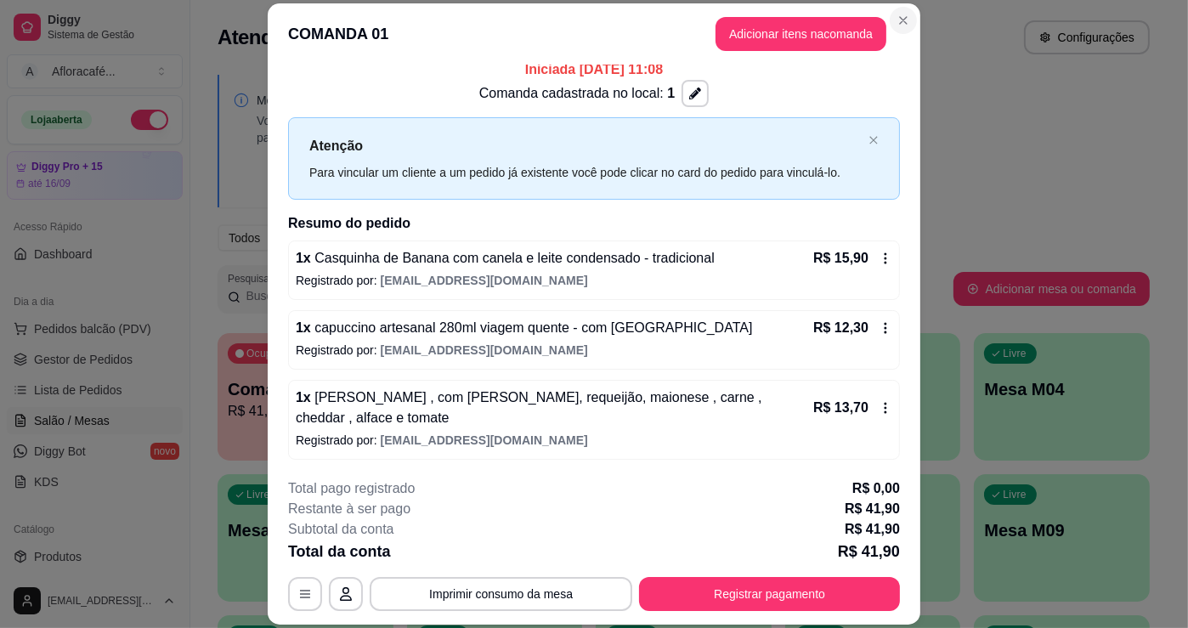
click at [901, 7] on section "**********" at bounding box center [594, 314] width 653 height 622
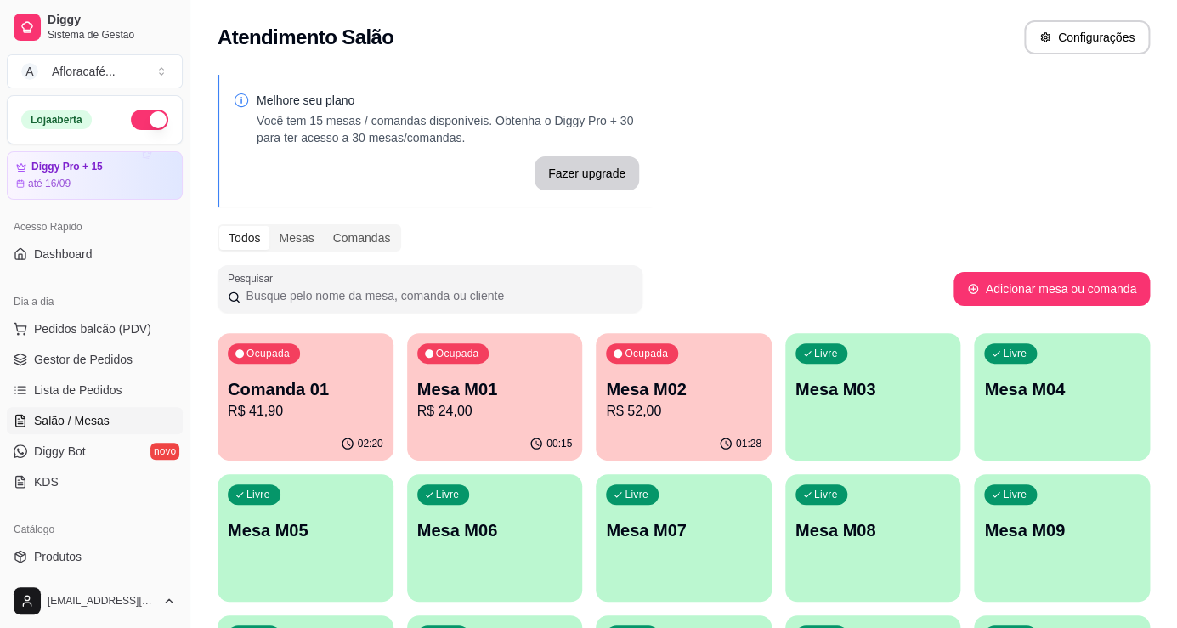
drag, startPoint x: 586, startPoint y: 385, endPoint x: 596, endPoint y: 376, distance: 13.2
click at [591, 382] on div "Ocupada Comanda 01 R$ 41,90 02:20 Ocupada Mesa M01 R$ 24,00 00:15 Ocupada Mesa …" at bounding box center [684, 608] width 932 height 551
click at [654, 385] on p "Mesa M02" at bounding box center [684, 389] width 156 height 24
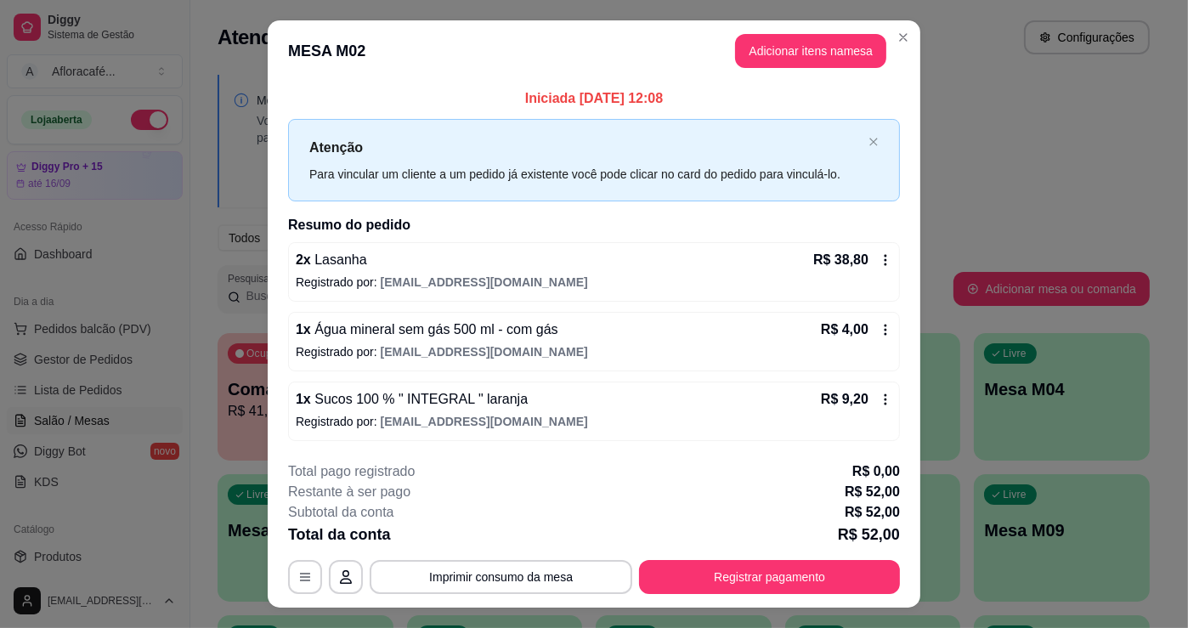
scroll to position [34, 0]
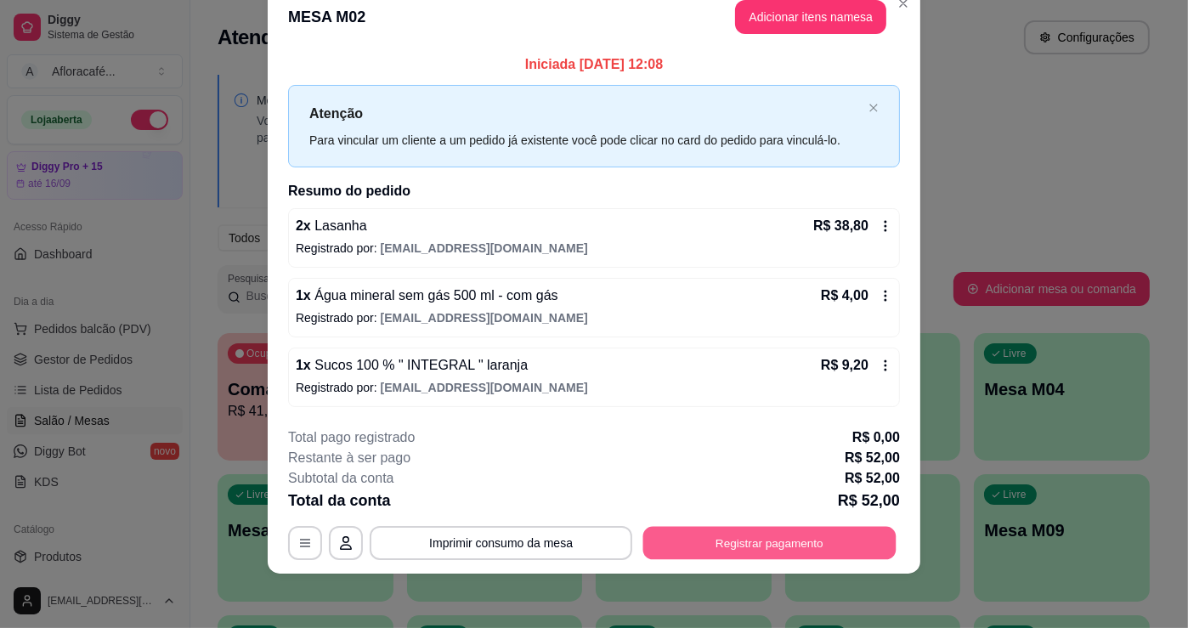
click at [844, 543] on button "Registrar pagamento" at bounding box center [769, 543] width 253 height 33
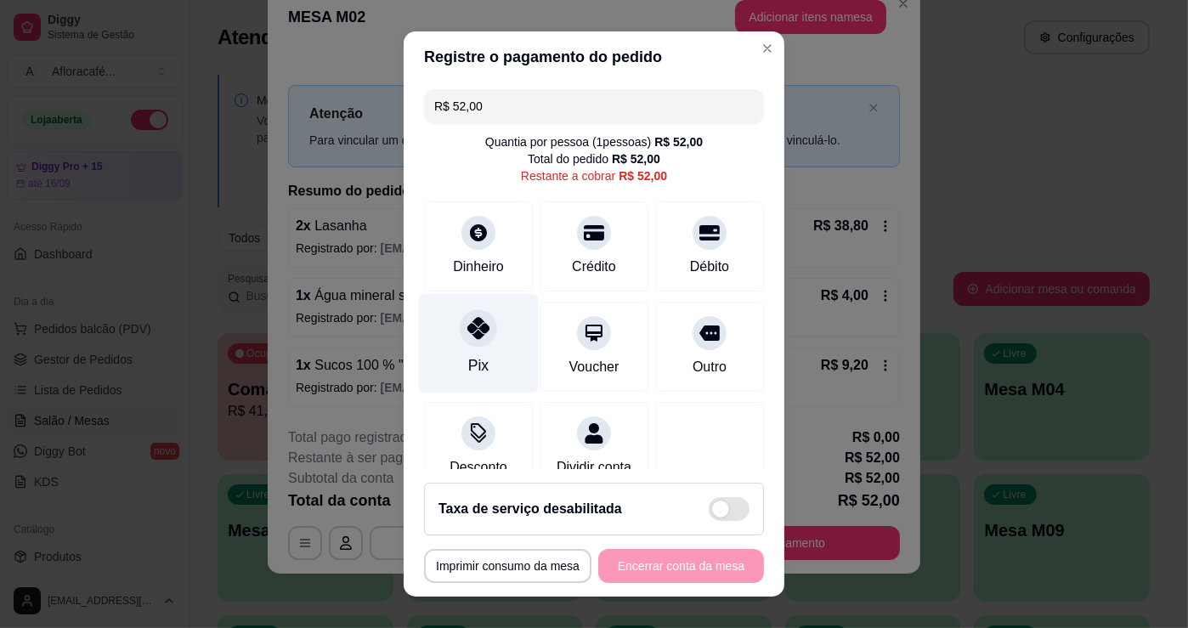
drag, startPoint x: 478, startPoint y: 351, endPoint x: 456, endPoint y: 324, distance: 35.0
click at [478, 350] on div "Pix" at bounding box center [479, 343] width 120 height 99
type input "R$ 0,00"
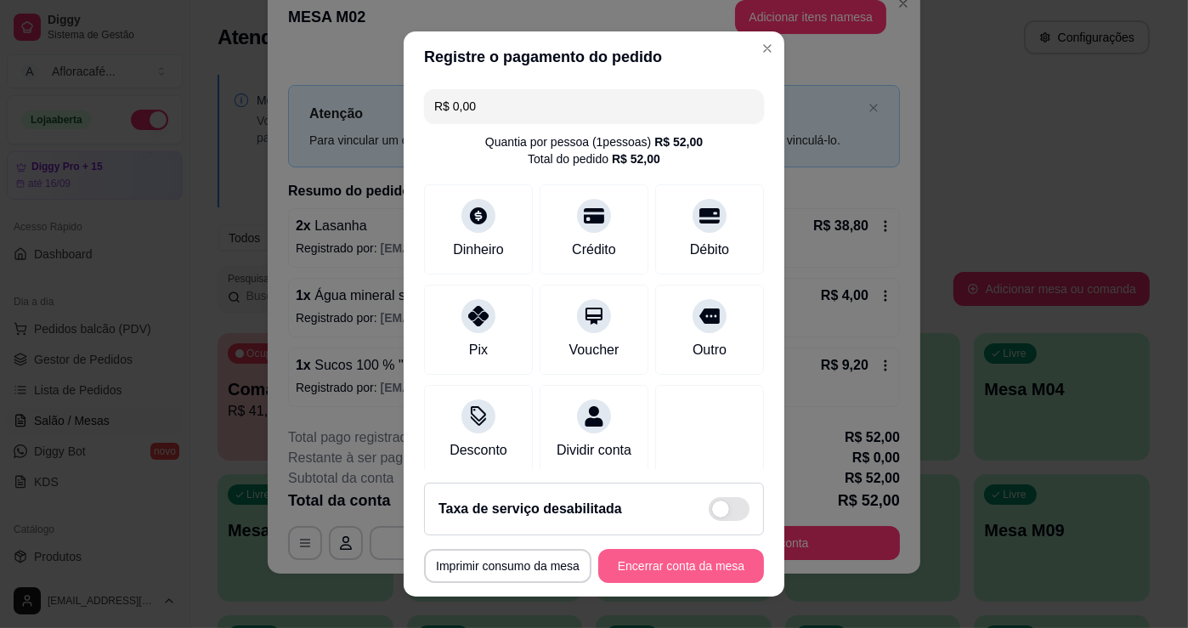
click at [673, 560] on button "Encerrar conta da mesa" at bounding box center [681, 566] width 166 height 34
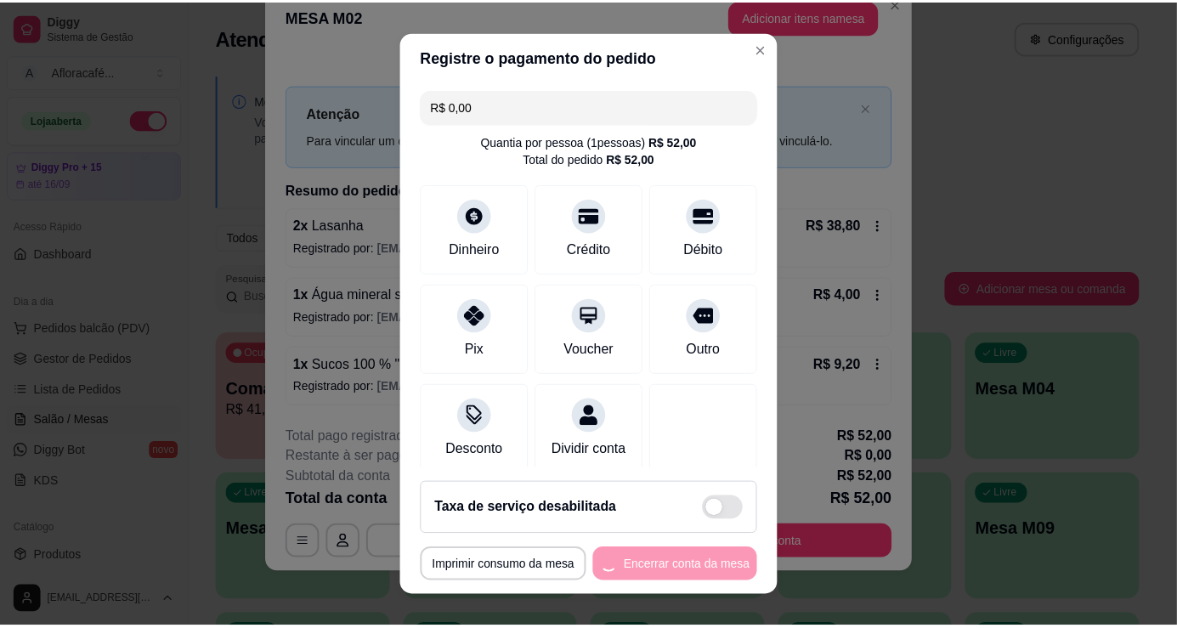
scroll to position [0, 0]
